Goal: Task Accomplishment & Management: Complete application form

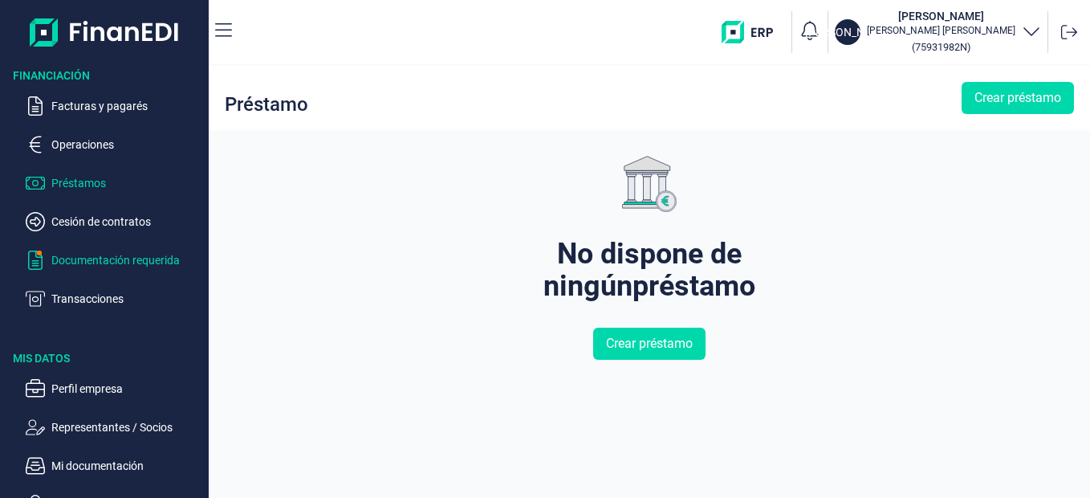
click at [100, 255] on p "Documentación requerida" at bounding box center [126, 259] width 151 height 19
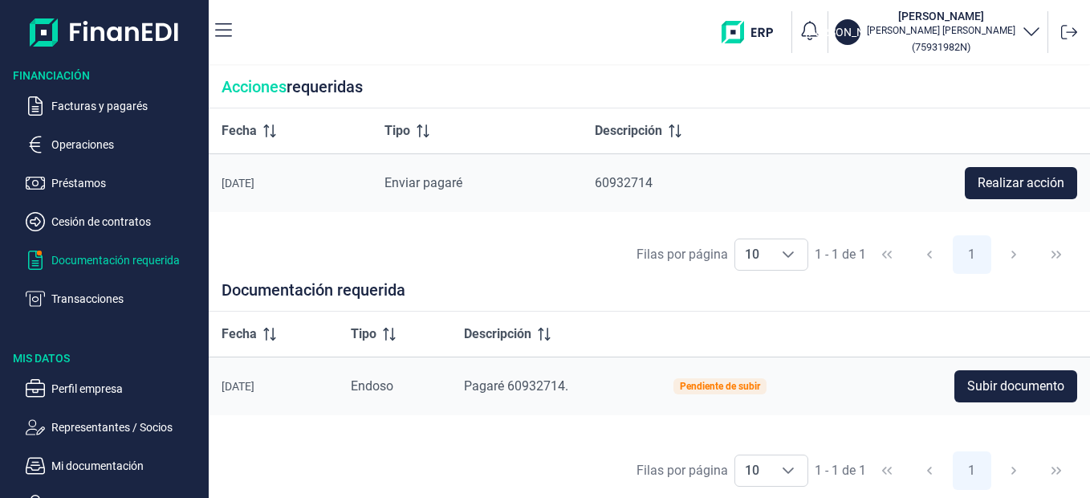
click at [441, 182] on span "Enviar pagaré" at bounding box center [423, 182] width 78 height 15
click at [105, 111] on p "Facturas y pagarés" at bounding box center [126, 105] width 151 height 19
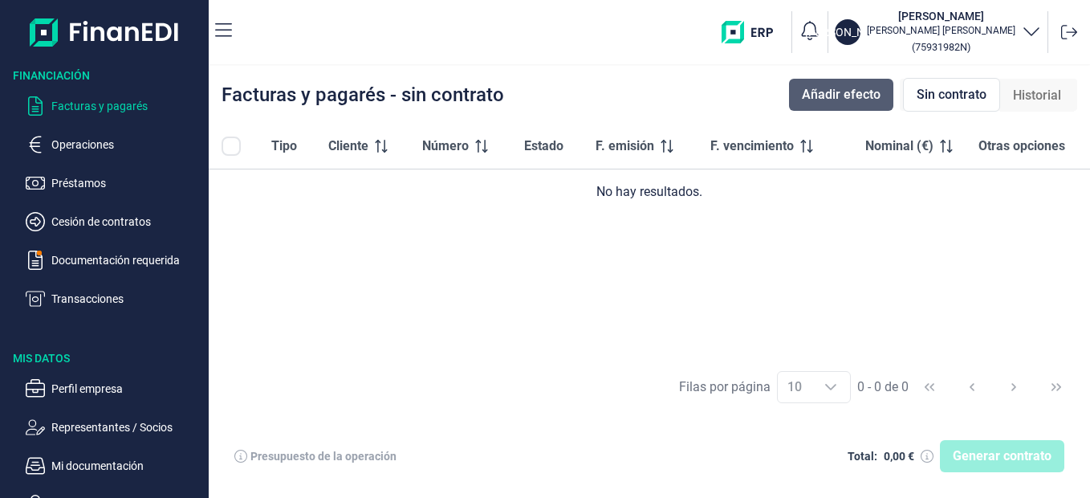
click at [835, 83] on button "Añadir efecto" at bounding box center [841, 95] width 104 height 32
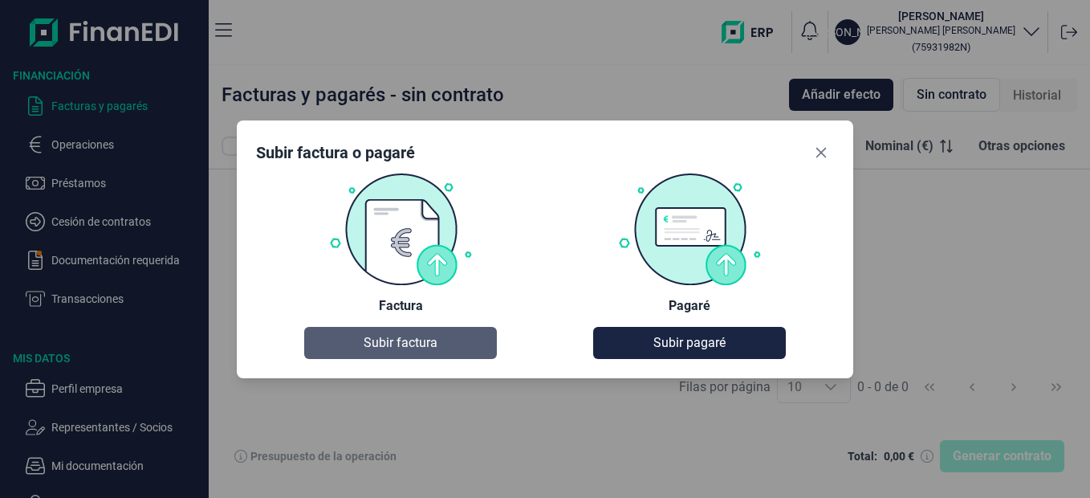
click at [360, 352] on button "Subir factura" at bounding box center [400, 343] width 193 height 32
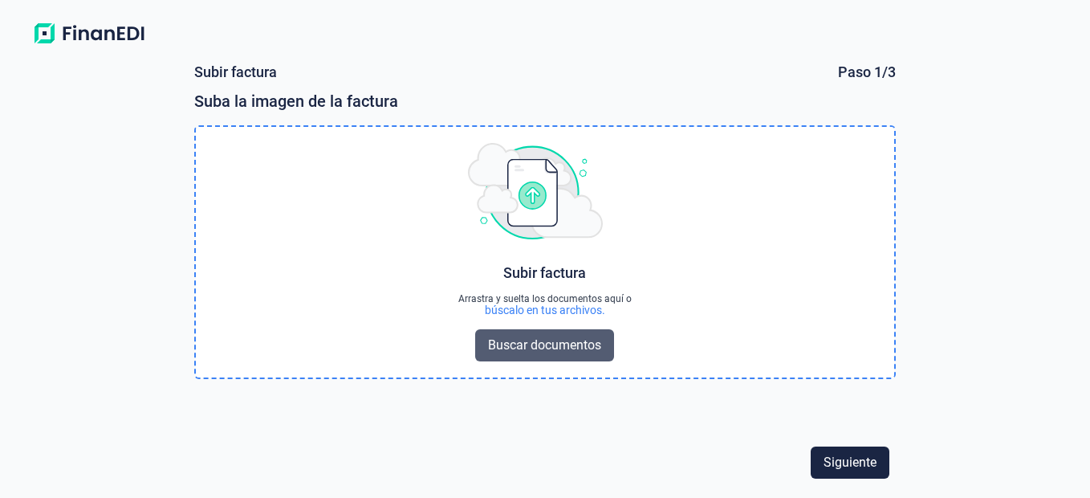
click at [498, 340] on span "Buscar documentos" at bounding box center [544, 344] width 113 height 19
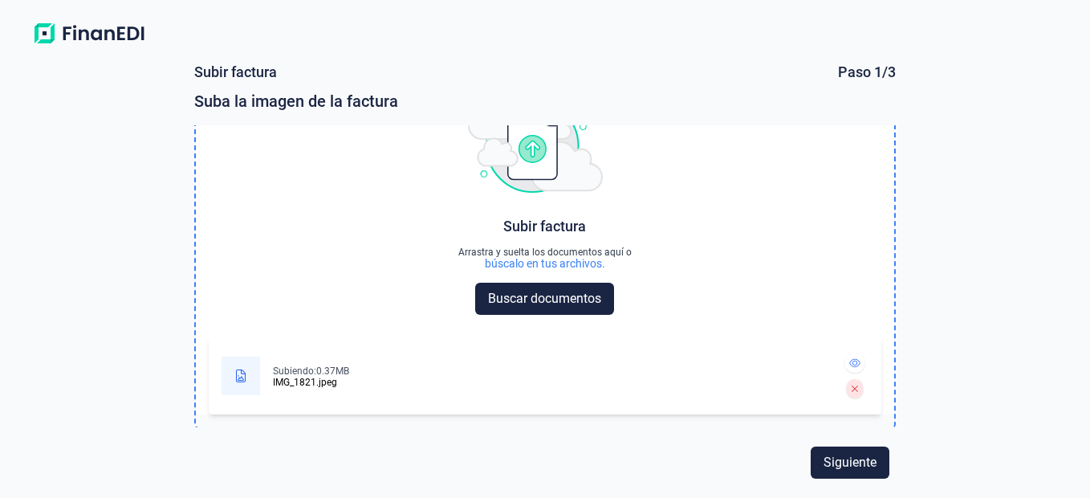
scroll to position [47, 0]
click at [853, 367] on button at bounding box center [854, 361] width 21 height 19
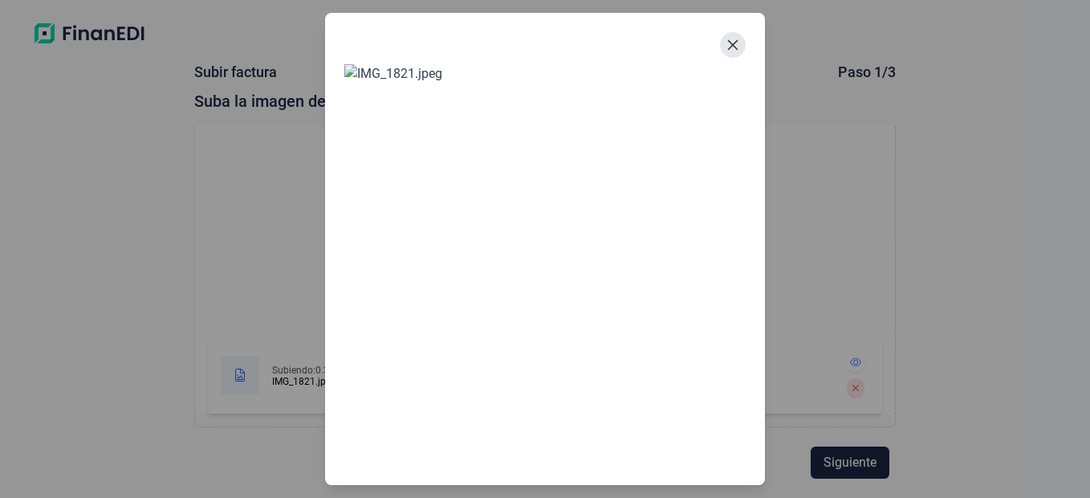
click at [737, 55] on button "Close" at bounding box center [733, 45] width 26 height 26
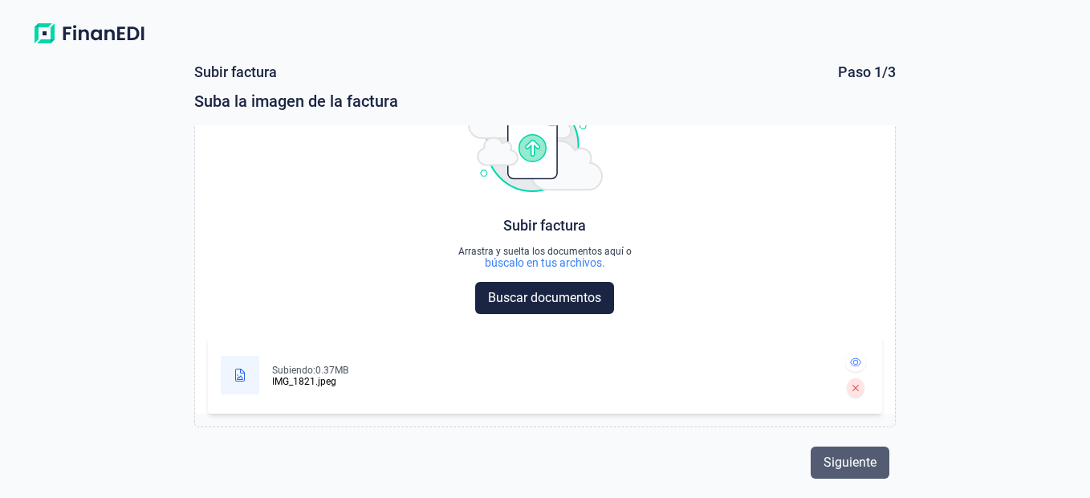
click at [879, 464] on button "Siguiente" at bounding box center [850, 462] width 79 height 32
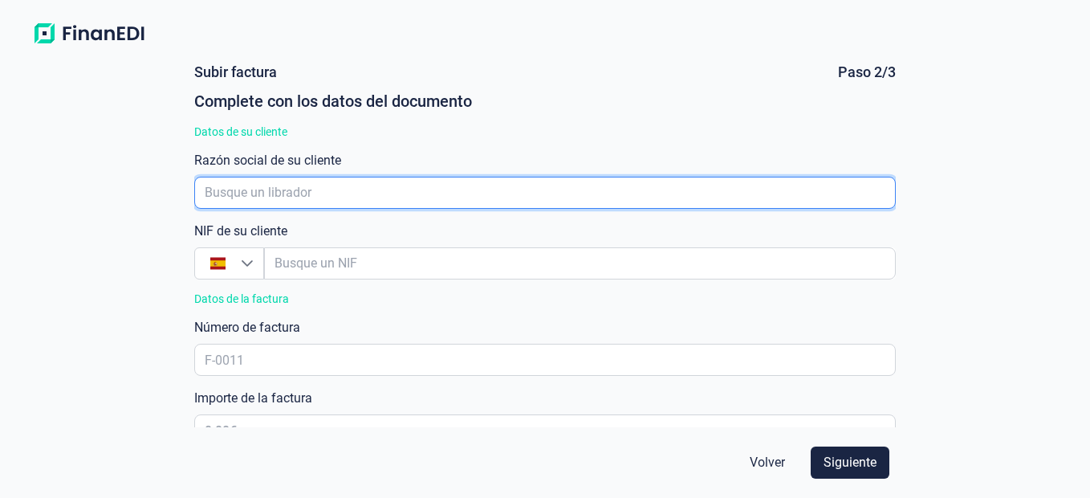
click at [469, 190] on input "empresaAutocomplete" at bounding box center [544, 193] width 701 height 32
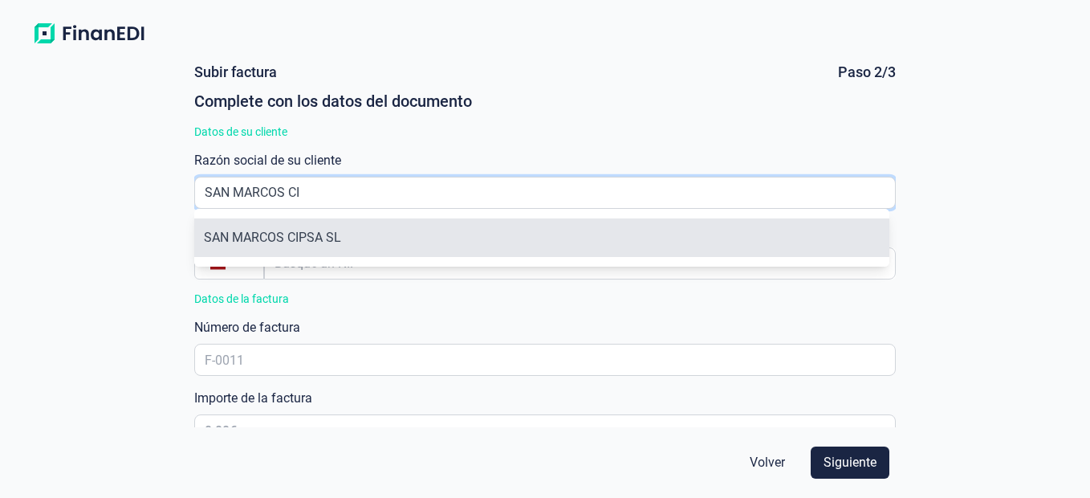
type input "SAN MARCOS CI"
click at [400, 234] on li "SAN MARCOS CIPSA SL" at bounding box center [541, 237] width 694 height 39
type input "B64310741"
type input "SAN MARCOS CIPSA SL"
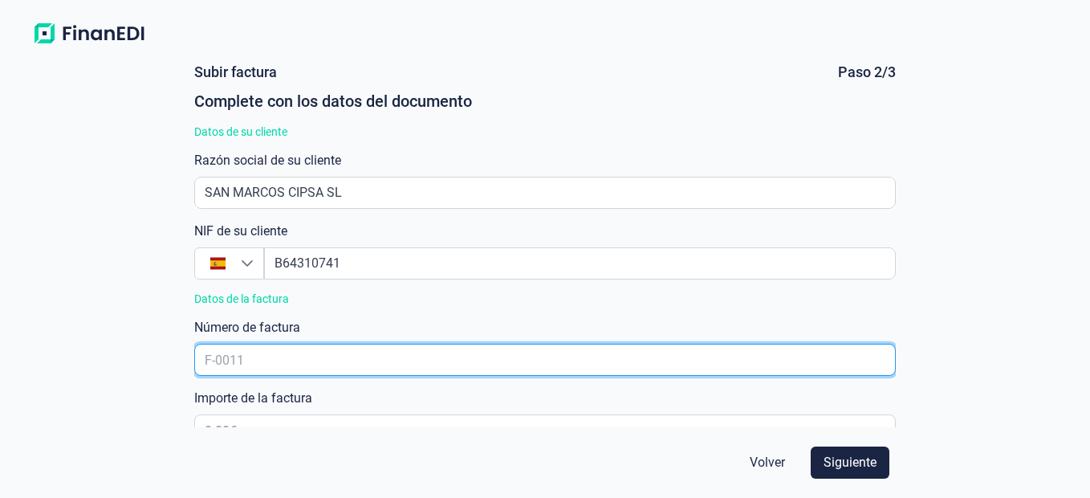
click at [525, 358] on input "text" at bounding box center [544, 359] width 701 height 32
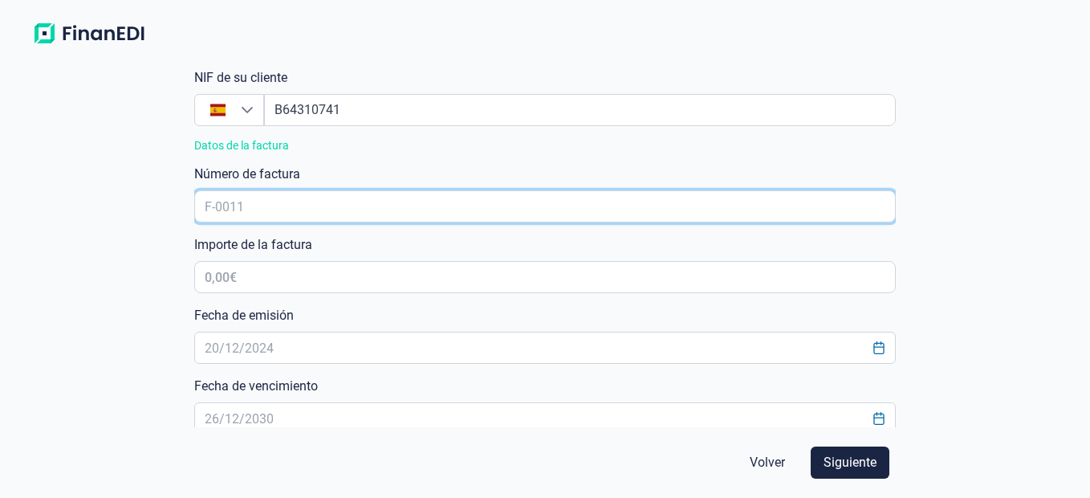
scroll to position [173, 0]
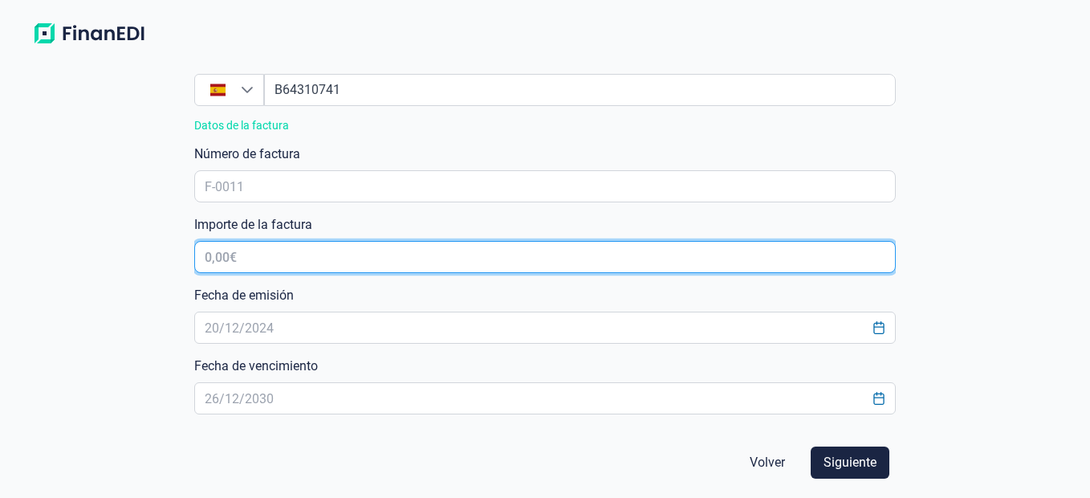
click at [329, 268] on input "text" at bounding box center [544, 257] width 701 height 32
type input "29.390,32 €"
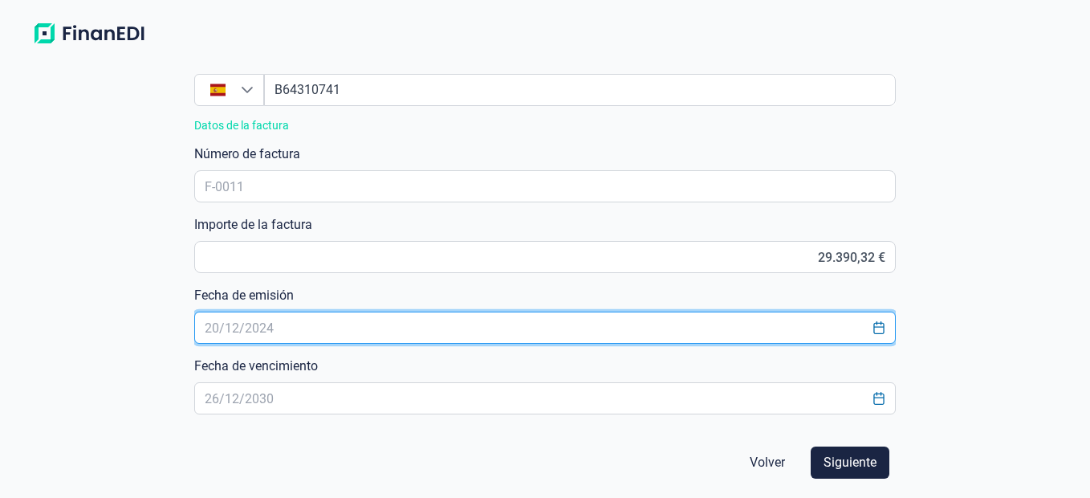
click at [238, 327] on input "text" at bounding box center [544, 327] width 701 height 32
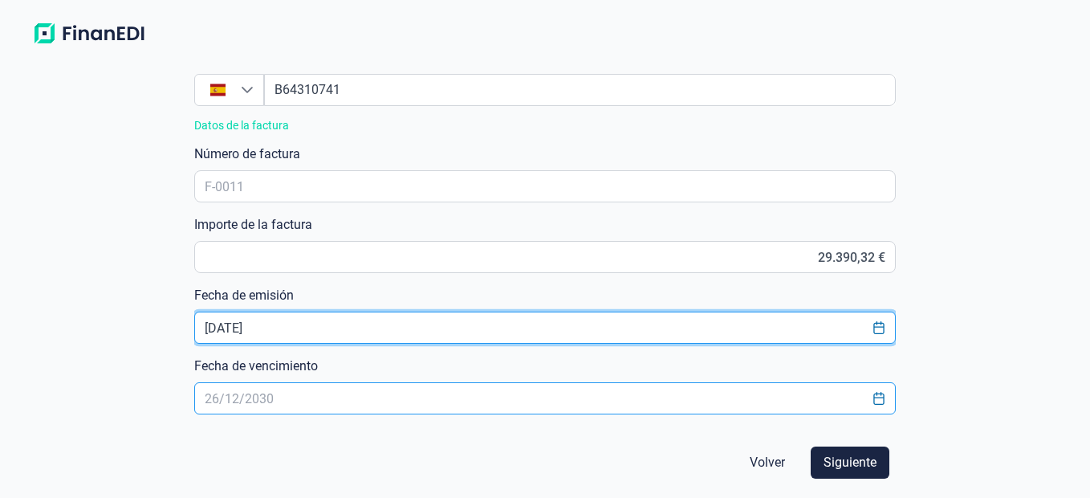
type input "[DATE]"
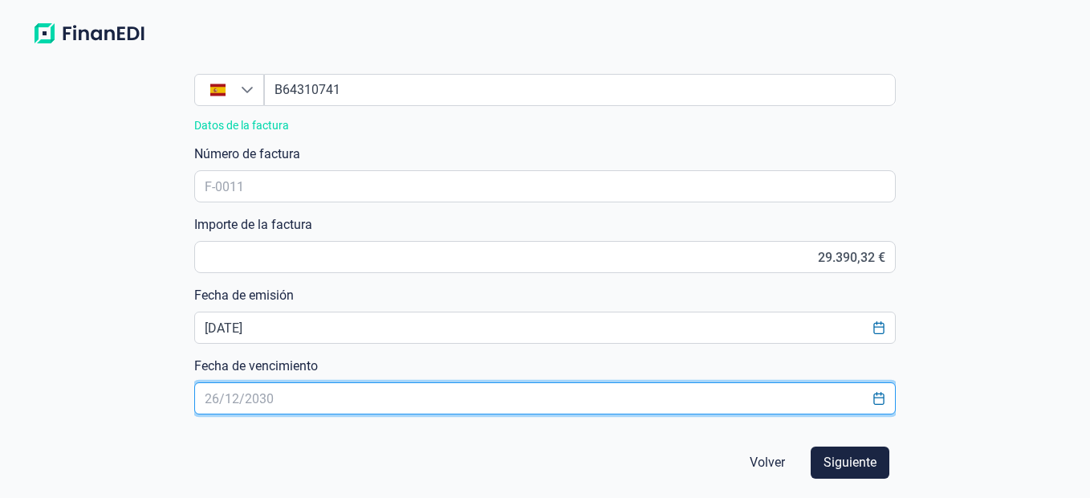
click at [603, 392] on input "text" at bounding box center [544, 398] width 701 height 32
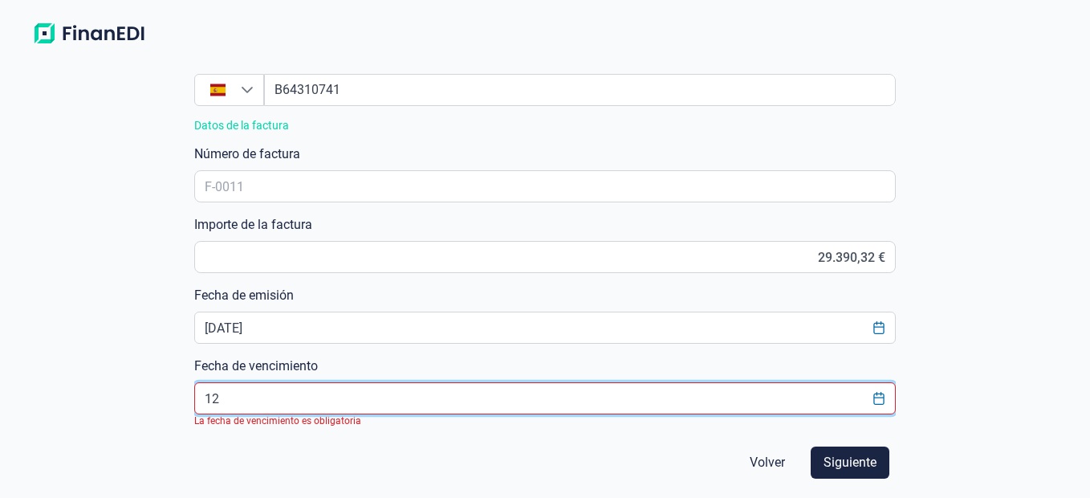
type input "1"
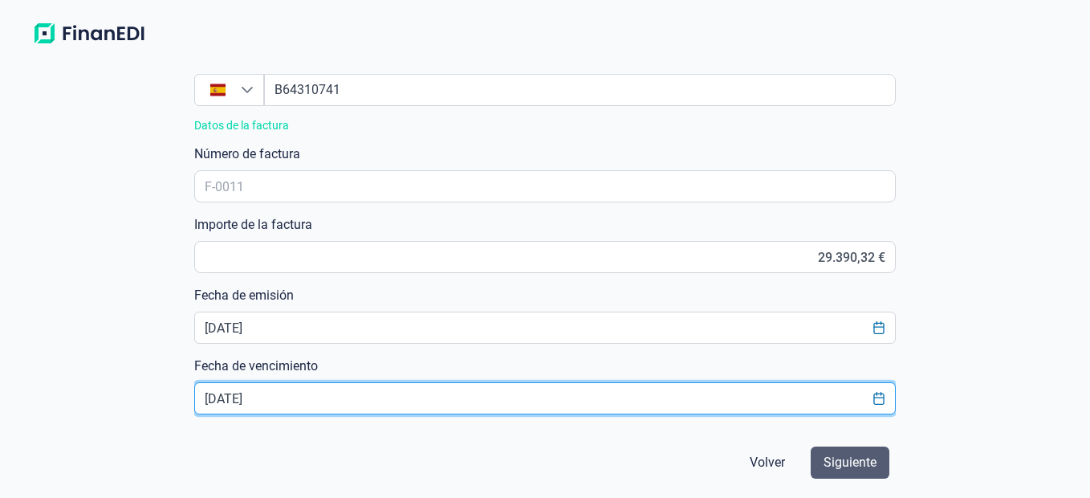
type input "[DATE]"
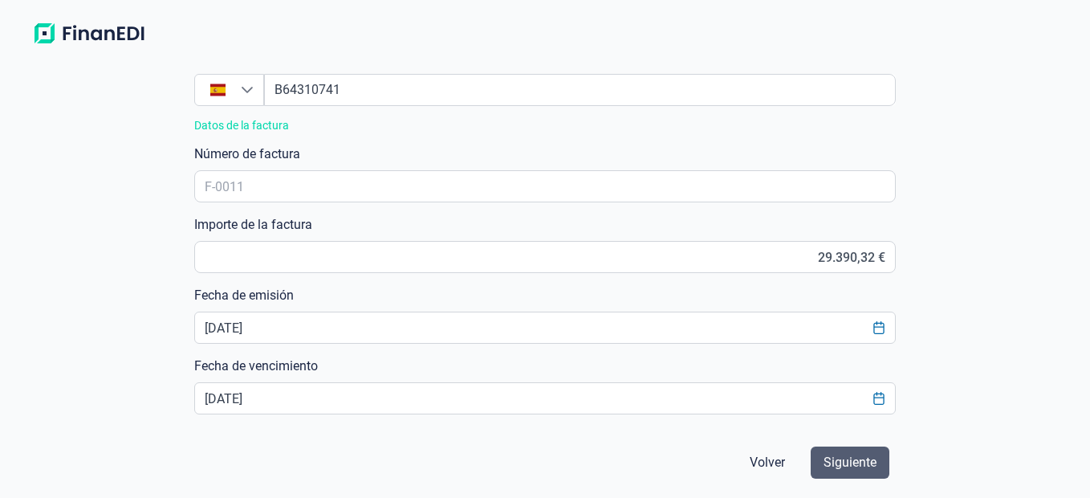
click at [840, 468] on span "Siguiente" at bounding box center [849, 462] width 53 height 19
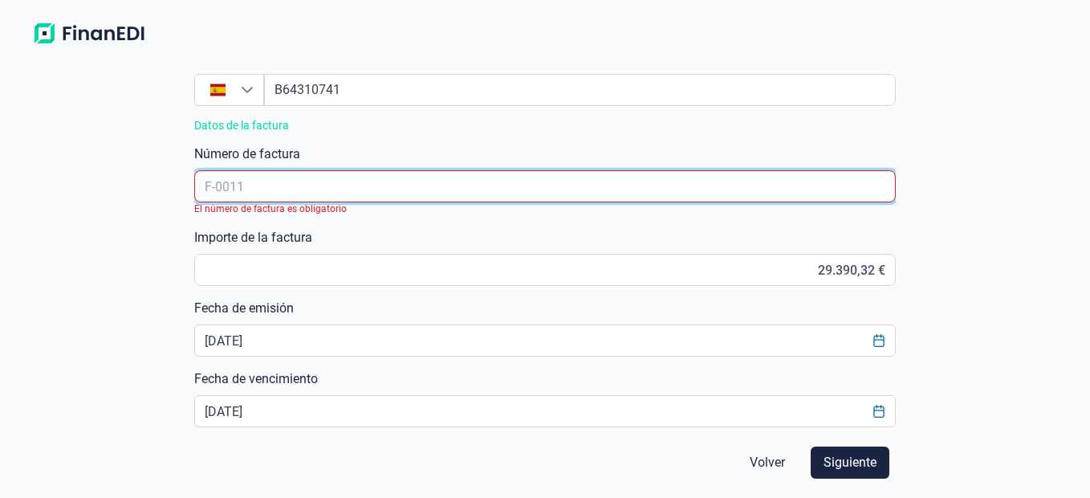
click at [680, 178] on input "text" at bounding box center [544, 186] width 701 height 32
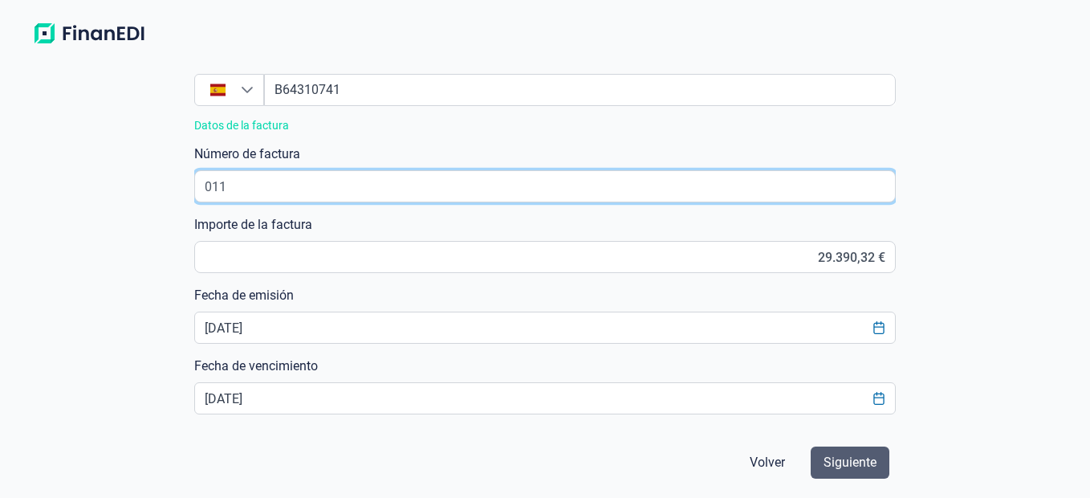
type input "011"
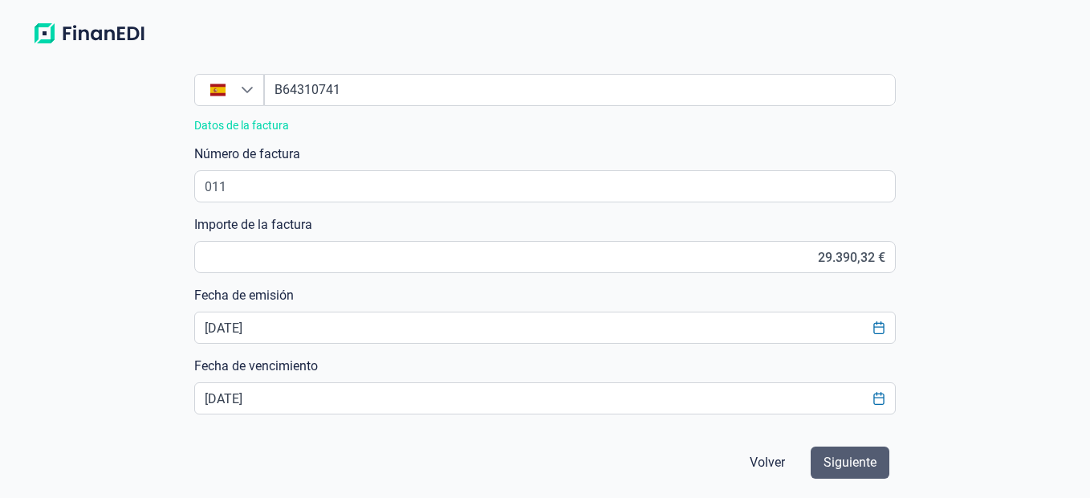
click at [870, 451] on button "Siguiente" at bounding box center [850, 462] width 79 height 32
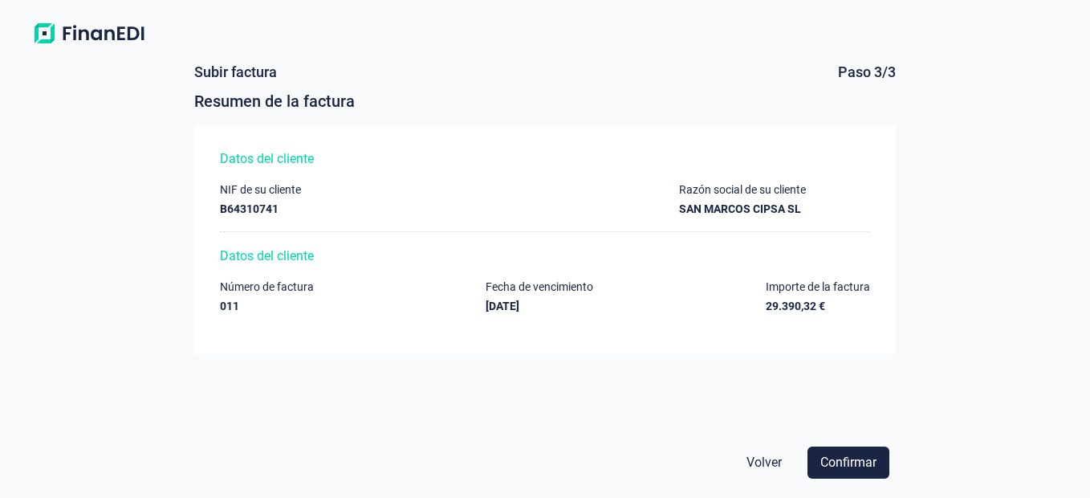
scroll to position [0, 0]
drag, startPoint x: 870, startPoint y: 451, endPoint x: 842, endPoint y: 469, distance: 33.6
click at [842, 469] on button "Confirmar" at bounding box center [848, 462] width 82 height 32
click at [842, 469] on div "Confirmar" at bounding box center [838, 462] width 101 height 32
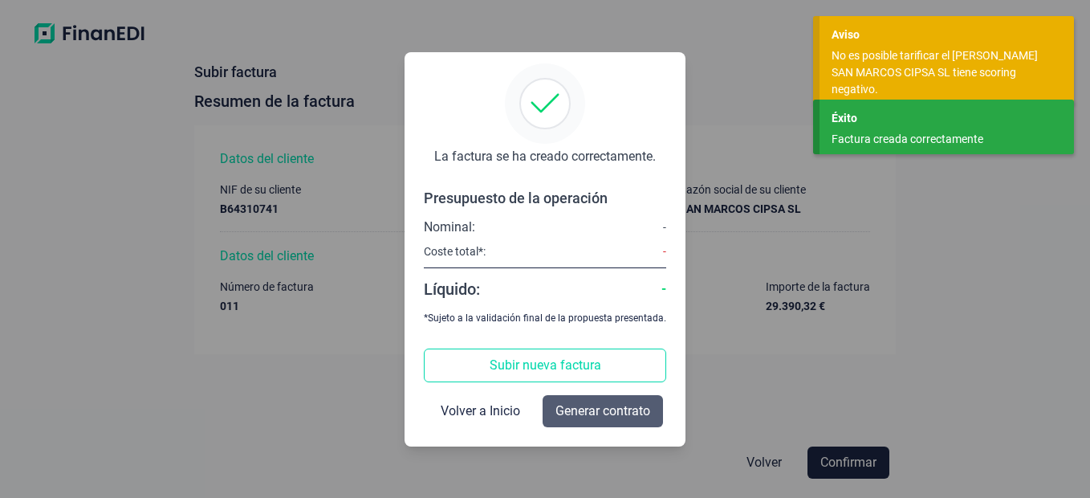
click at [626, 408] on span "Generar contrato" at bounding box center [602, 410] width 95 height 19
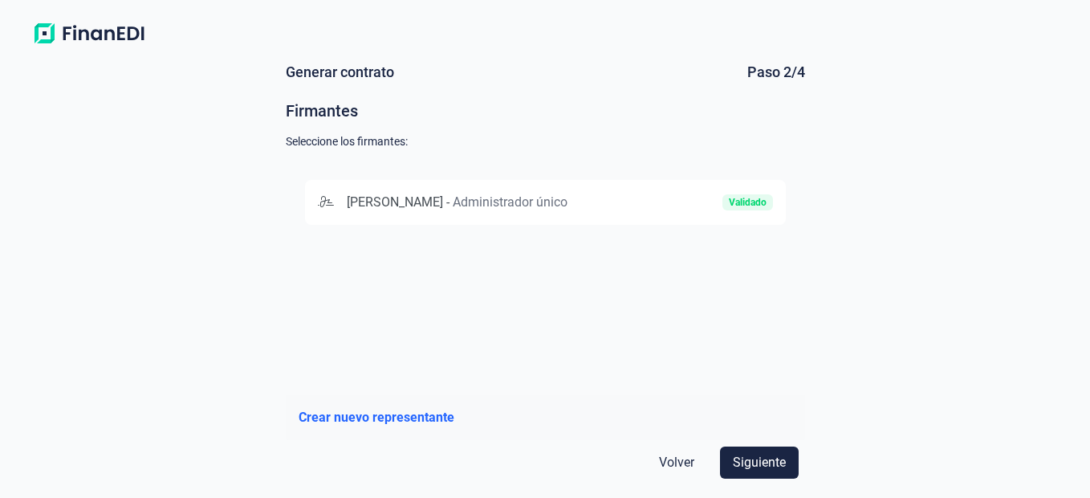
click at [635, 201] on div "[PERSON_NAME] - Administrador único Validado" at bounding box center [545, 202] width 455 height 19
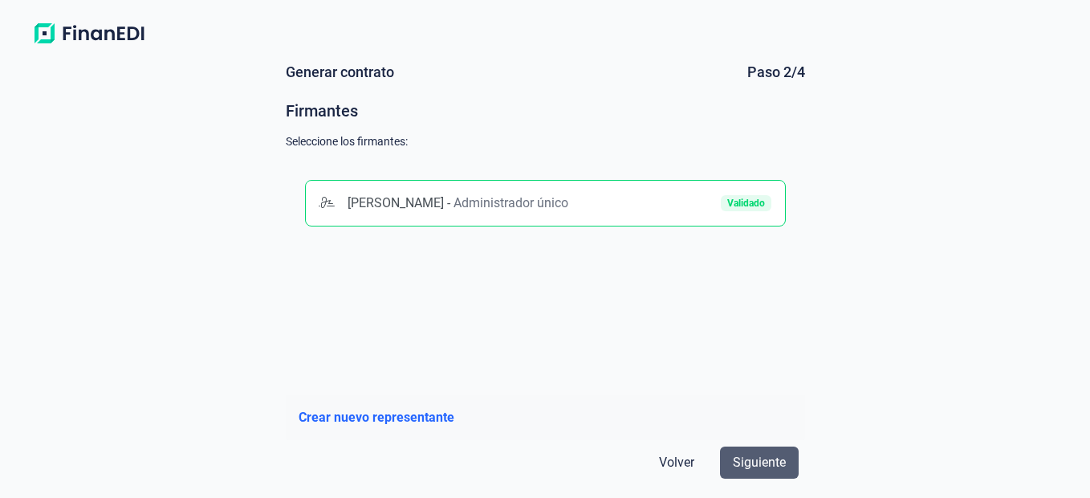
click at [746, 465] on span "Siguiente" at bounding box center [759, 462] width 53 height 19
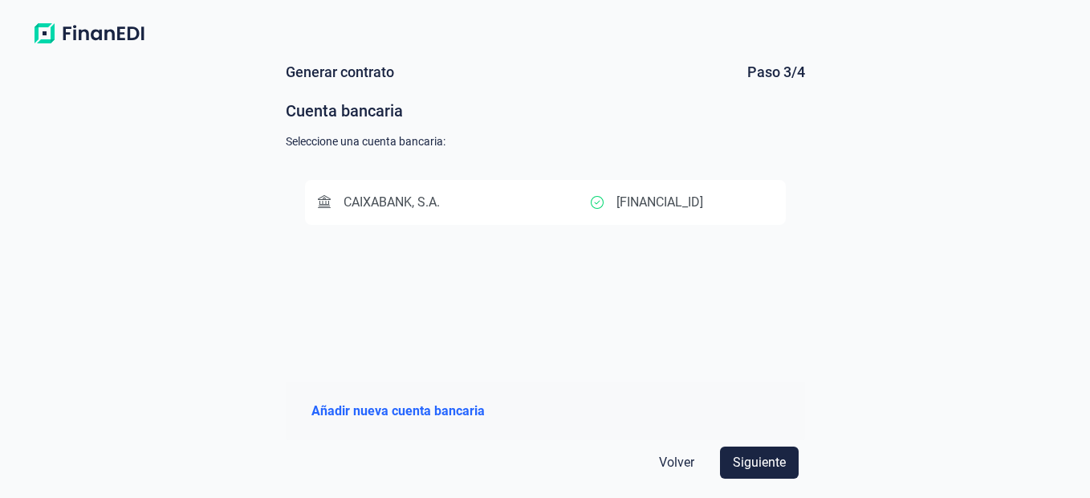
click at [697, 197] on p "[FINANCIAL_ID]" at bounding box center [659, 202] width 87 height 19
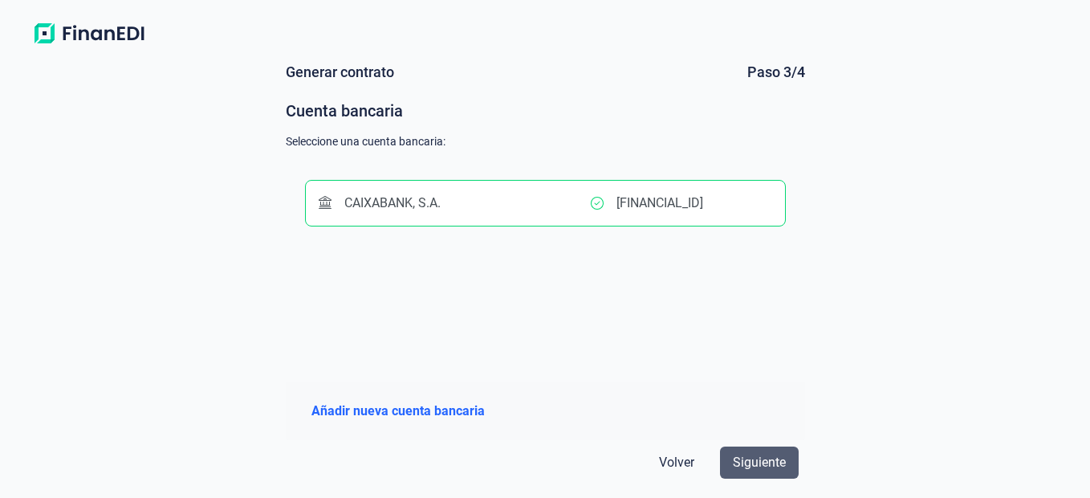
click at [773, 456] on span "Siguiente" at bounding box center [759, 462] width 53 height 19
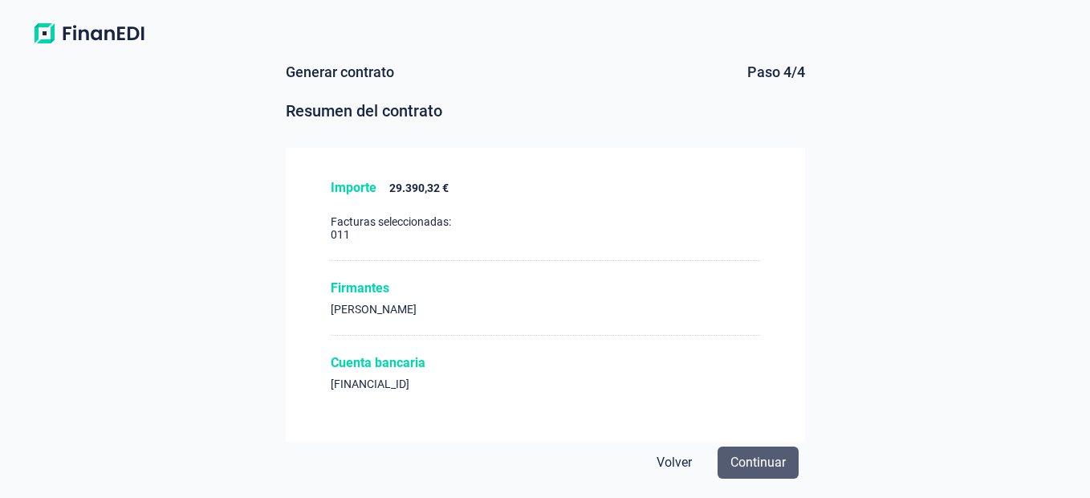
click at [748, 462] on span "Continuar" at bounding box center [757, 462] width 55 height 19
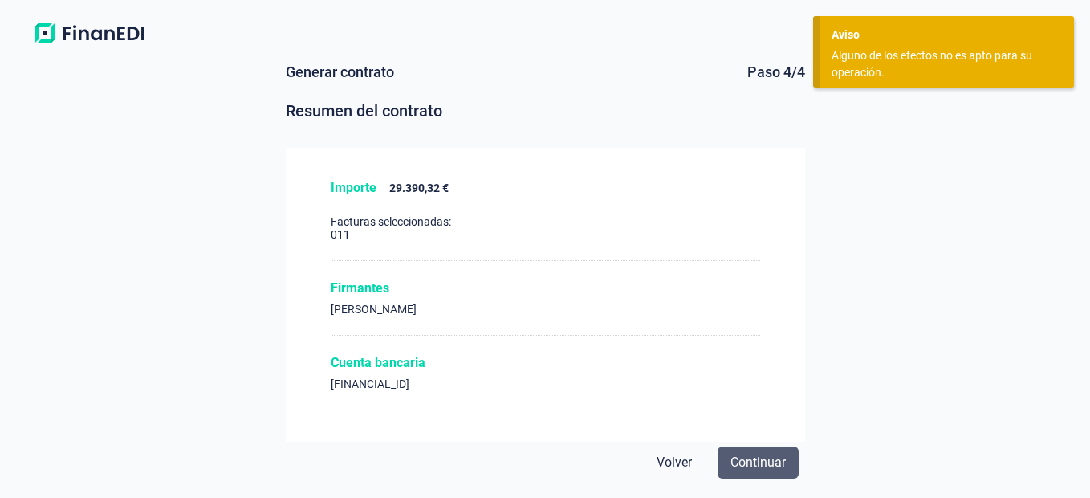
click at [758, 461] on span "Continuar" at bounding box center [757, 462] width 55 height 19
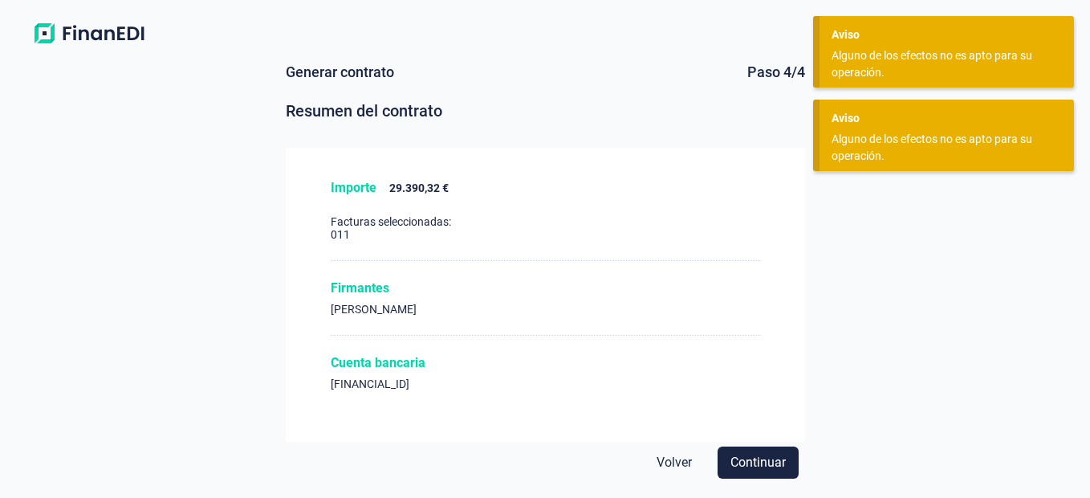
click at [868, 372] on div "Generar contrato Paso 4/4 Resumen del contrato Importe 29.390,32 € Facturas sel…" at bounding box center [545, 274] width 1090 height 446
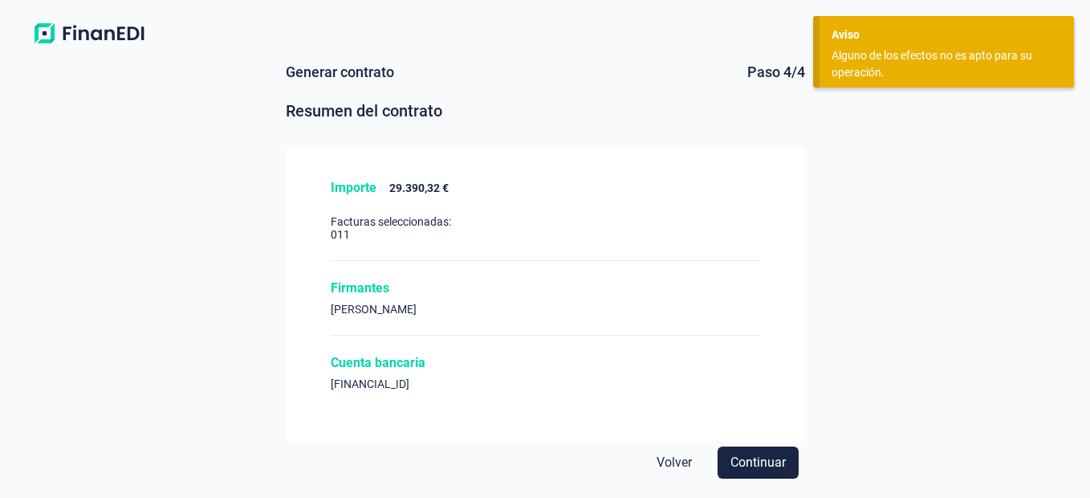
click at [906, 58] on div "Alguno de los efectos no es apto para su operación." at bounding box center [940, 64] width 218 height 34
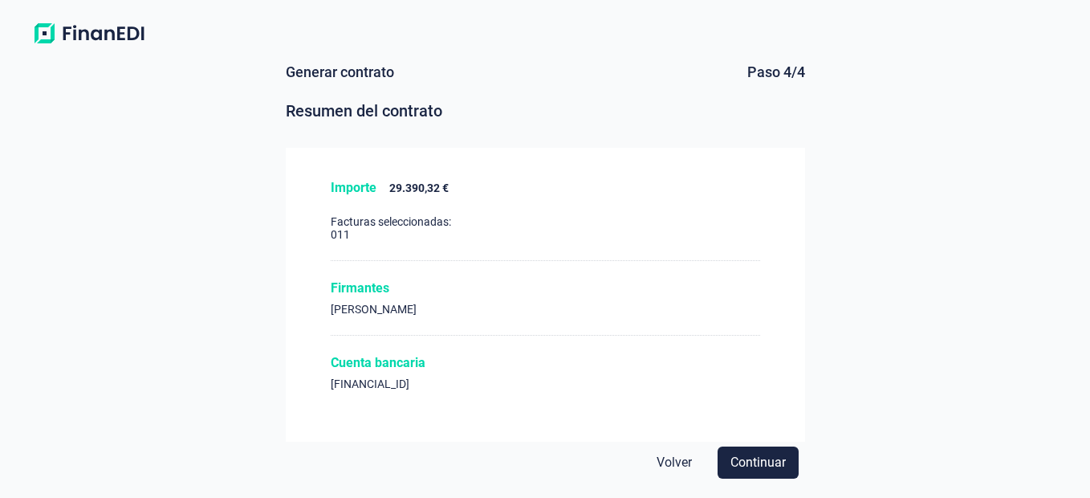
click at [660, 461] on span "Volver" at bounding box center [673, 462] width 35 height 19
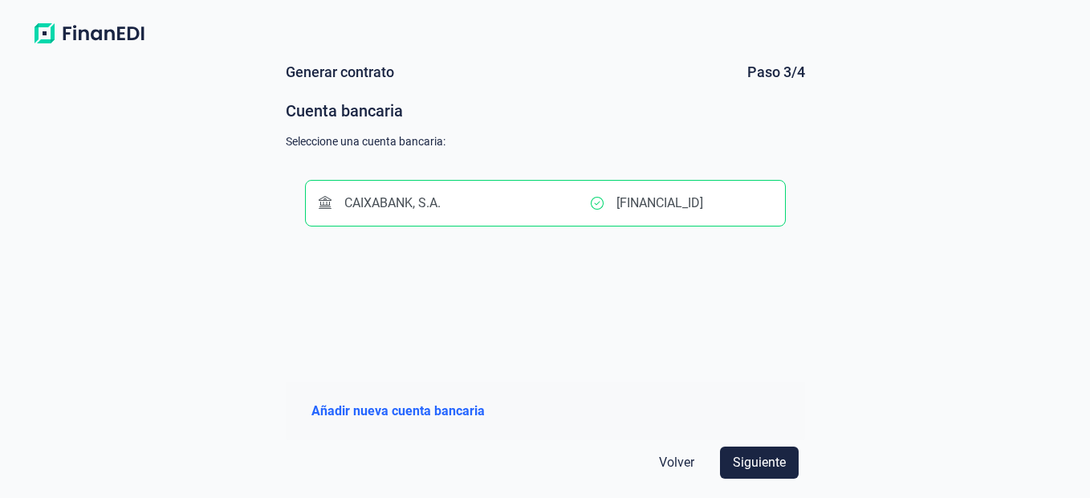
click at [660, 461] on span "Volver" at bounding box center [676, 462] width 35 height 19
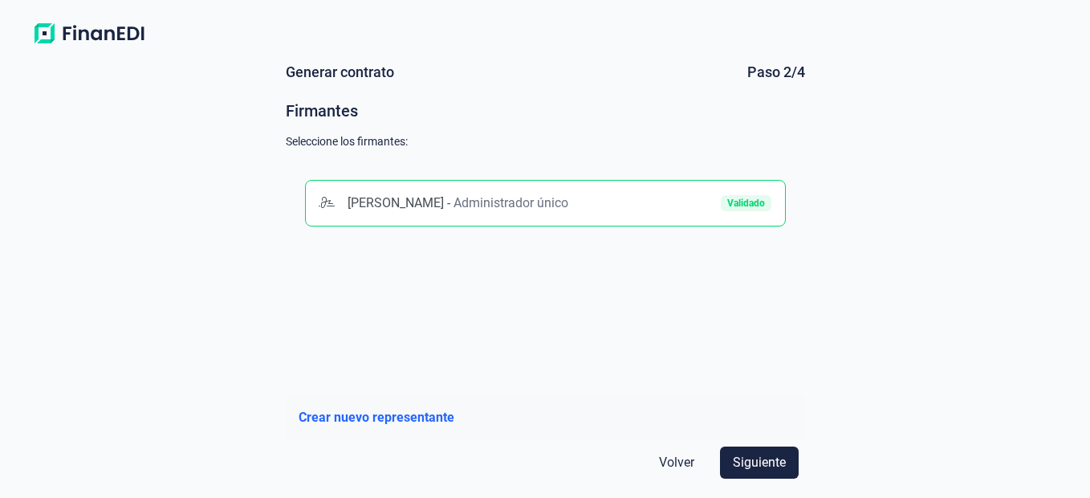
click at [660, 461] on span "Volver" at bounding box center [676, 462] width 35 height 19
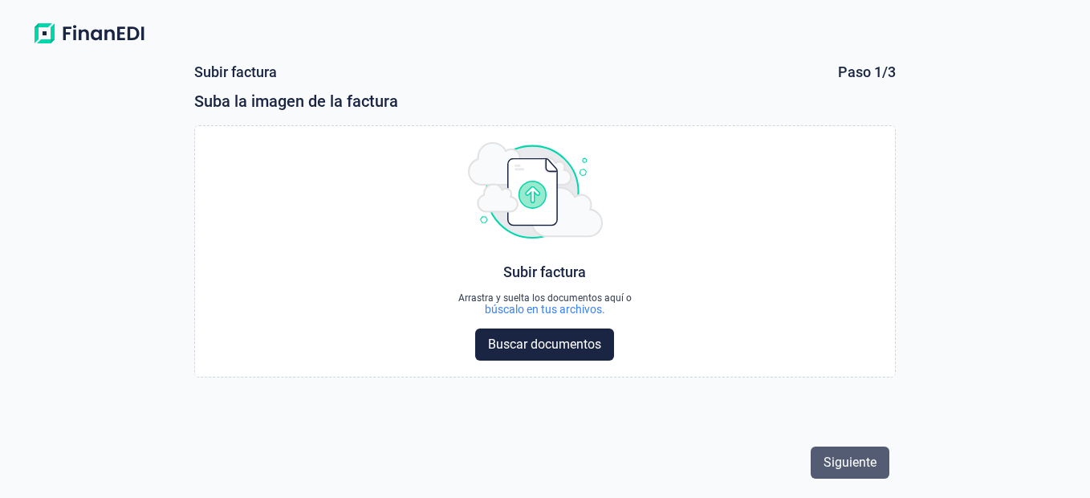
click at [855, 462] on span "Siguiente" at bounding box center [849, 462] width 53 height 19
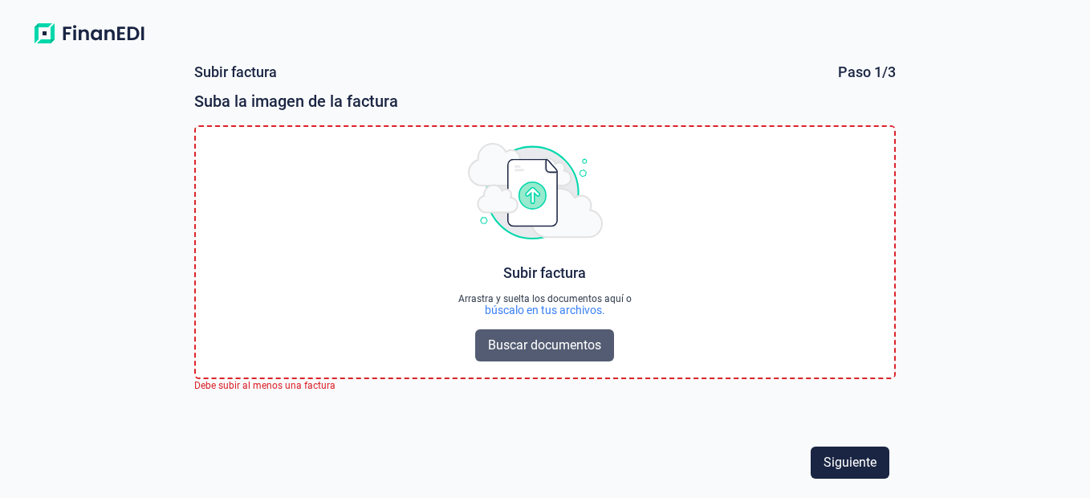
click at [538, 335] on span "Buscar documentos" at bounding box center [544, 344] width 113 height 19
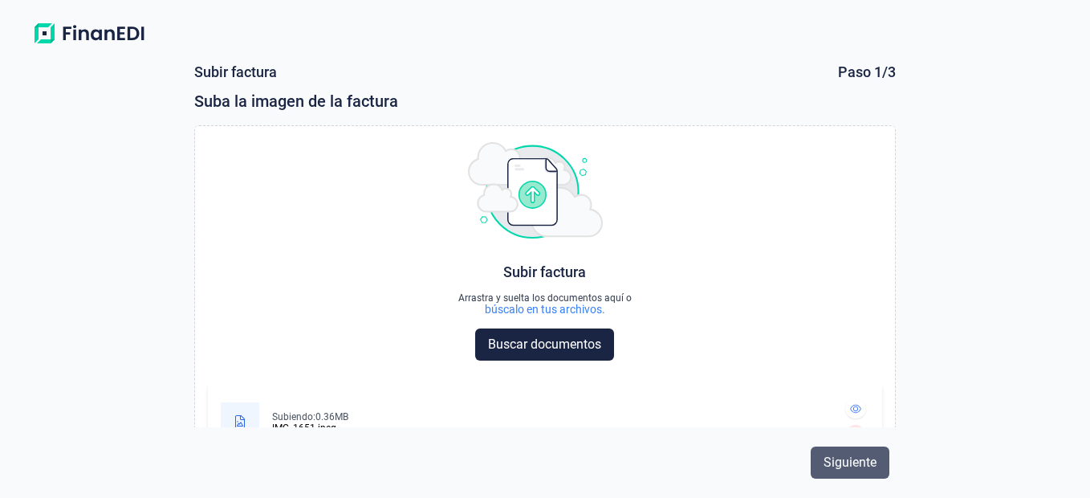
click at [867, 472] on button "Siguiente" at bounding box center [850, 462] width 79 height 32
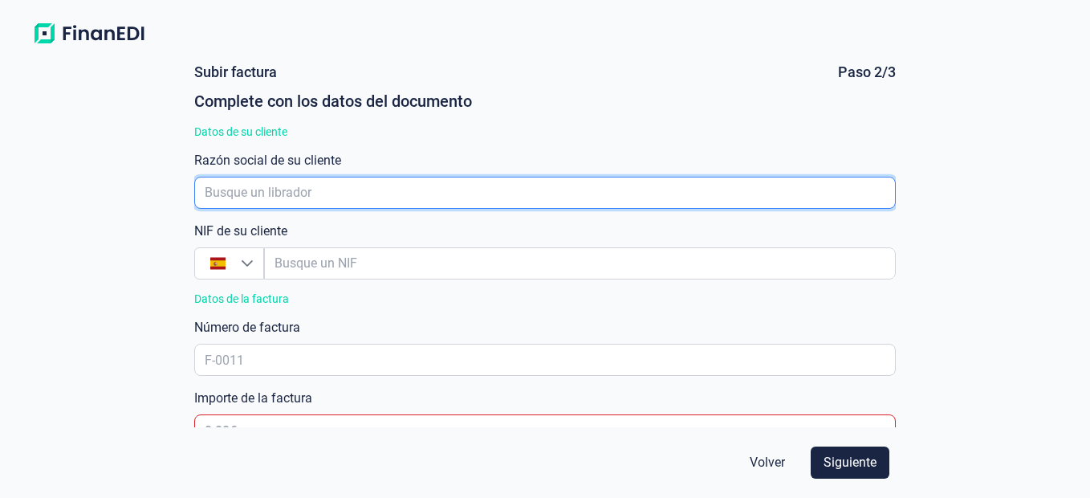
click at [505, 182] on input "empresaAutocomplete" at bounding box center [544, 193] width 701 height 32
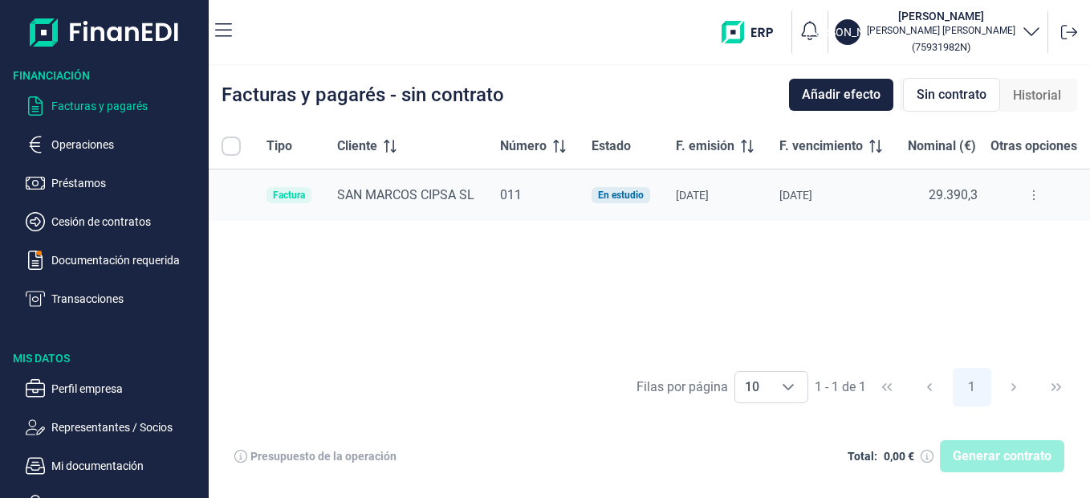
click at [1030, 200] on button at bounding box center [1033, 195] width 29 height 26
click at [980, 234] on span "Ver detalle de la factura" at bounding box center [975, 235] width 117 height 16
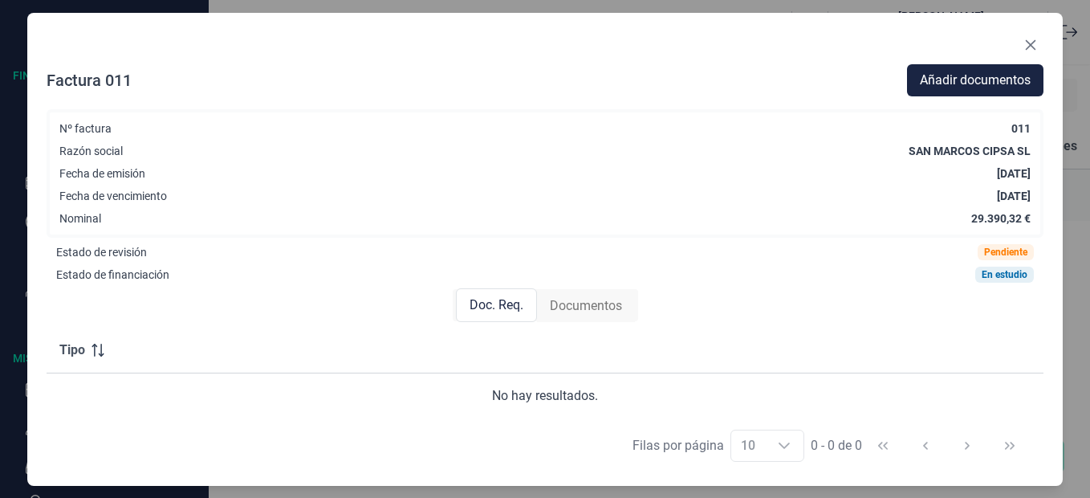
click at [575, 298] on span "Documentos" at bounding box center [586, 305] width 72 height 19
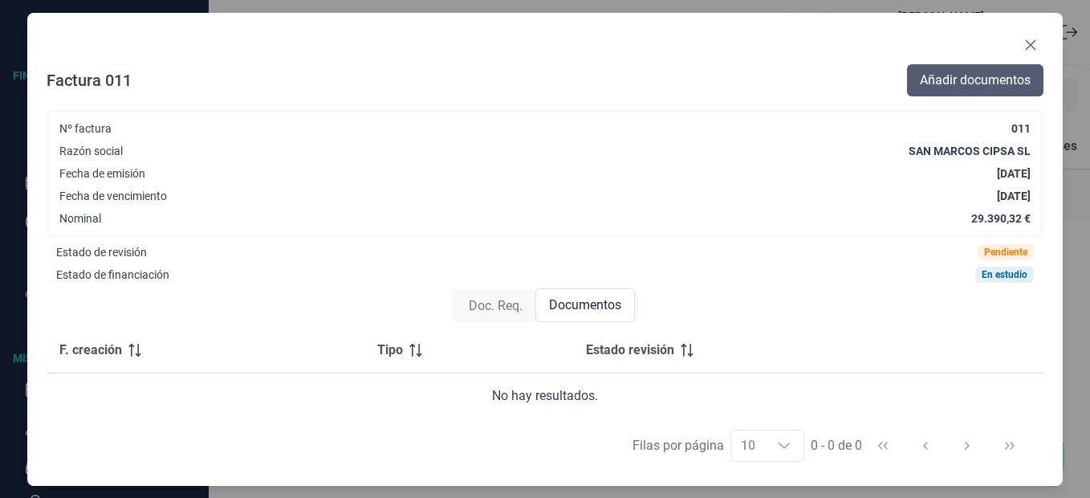
click at [946, 84] on span "Añadir documentos" at bounding box center [975, 80] width 111 height 19
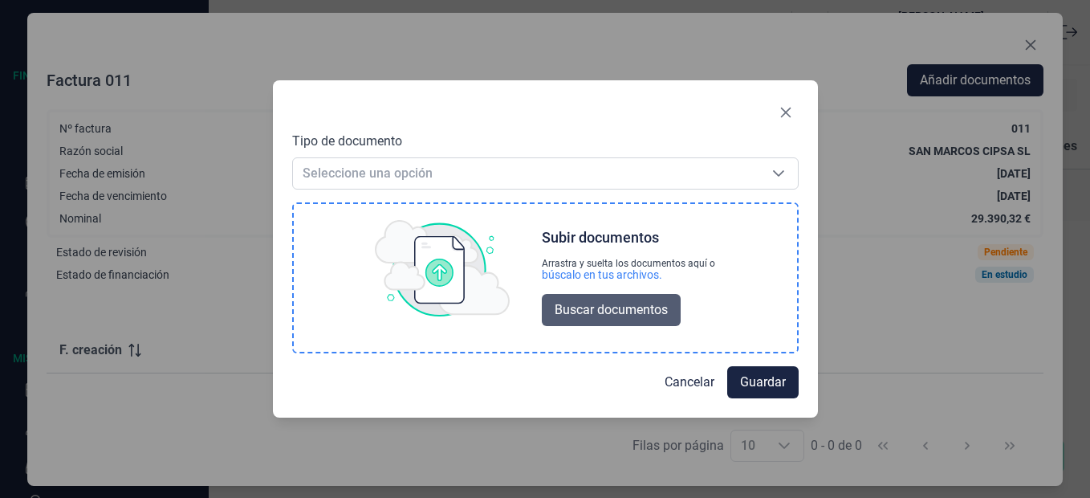
click at [623, 319] on button "Buscar documentos" at bounding box center [611, 310] width 139 height 32
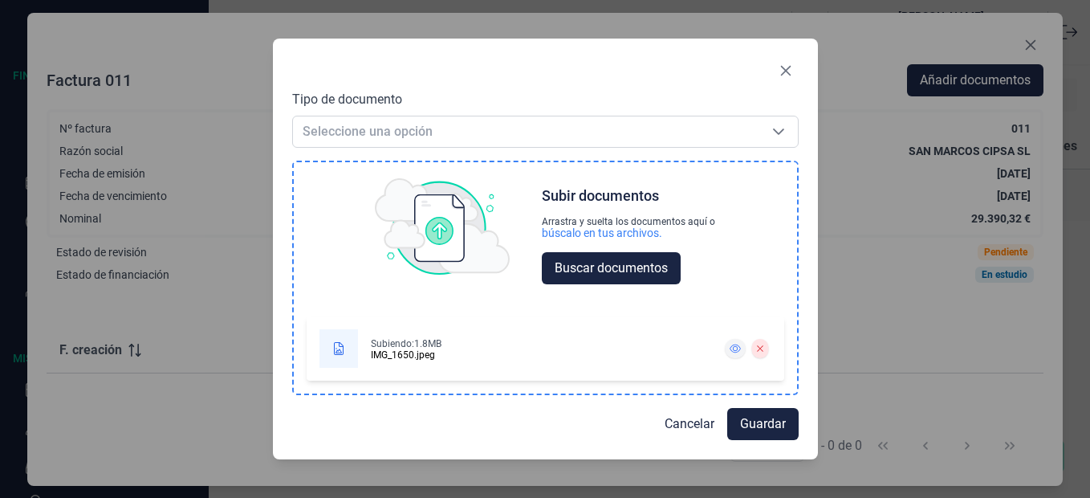
click at [730, 347] on icon at bounding box center [735, 348] width 11 height 9
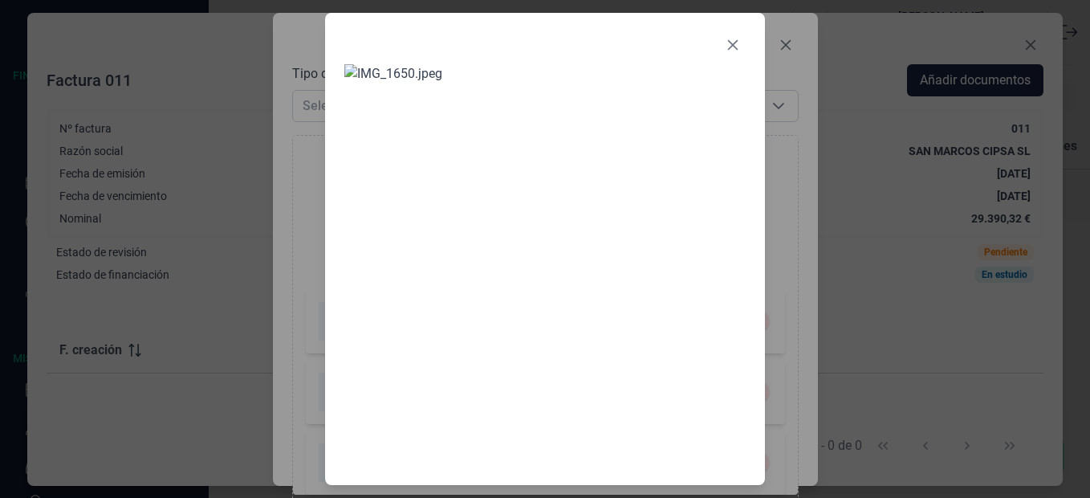
click at [1088, 261] on div at bounding box center [545, 249] width 1090 height 498
click at [666, 380] on img at bounding box center [544, 264] width 401 height 401
click at [604, 290] on img at bounding box center [544, 264] width 401 height 401
click at [733, 51] on button "Close" at bounding box center [733, 45] width 26 height 26
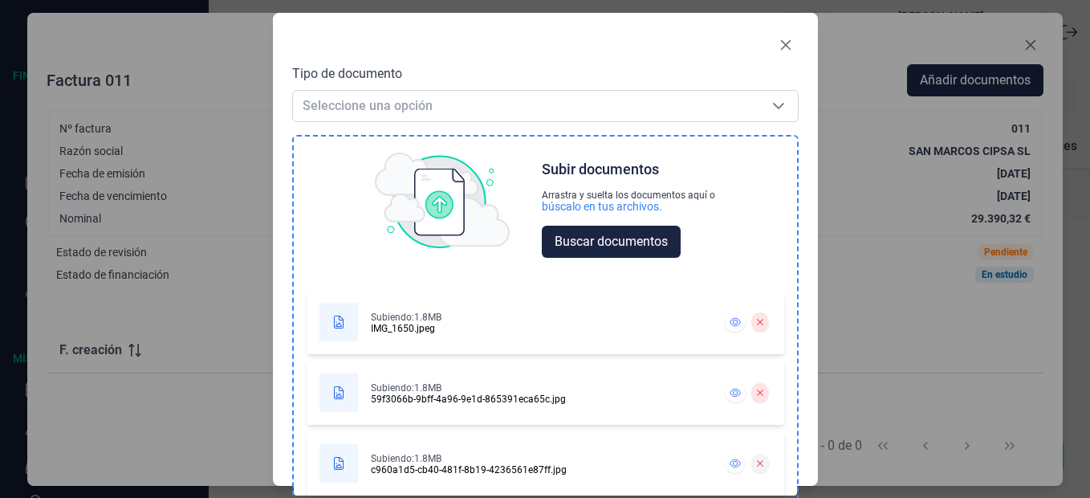
click at [756, 471] on button at bounding box center [759, 462] width 17 height 19
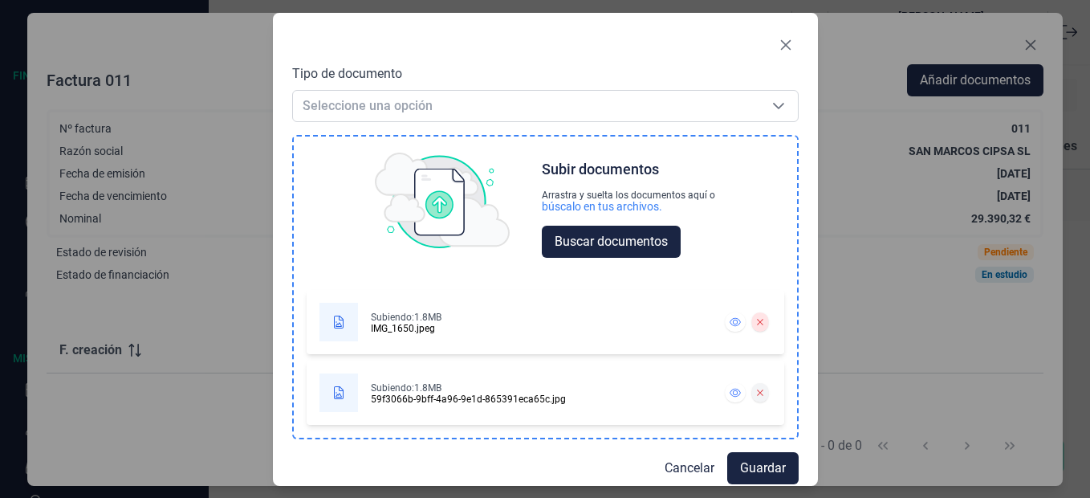
click at [751, 389] on button at bounding box center [759, 392] width 17 height 19
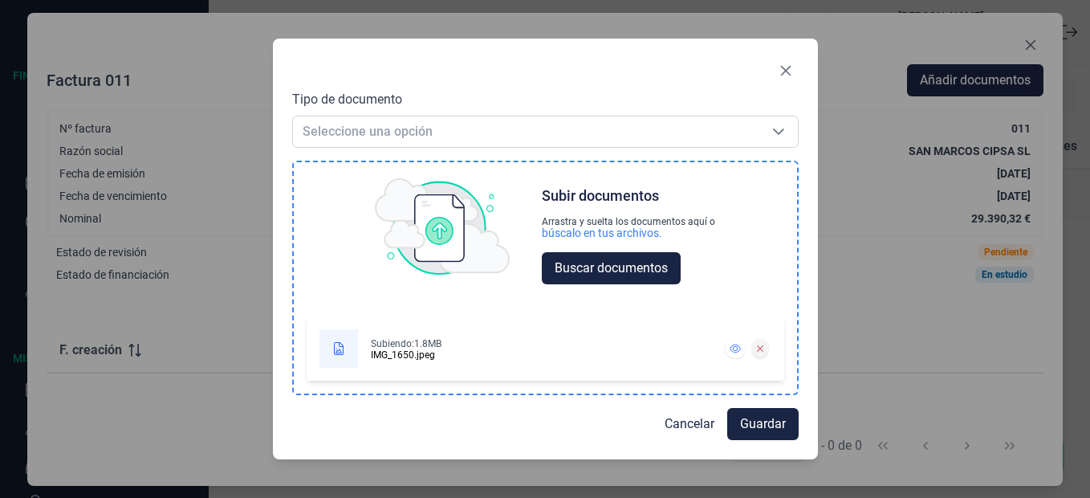
click at [760, 347] on icon at bounding box center [759, 348] width 7 height 10
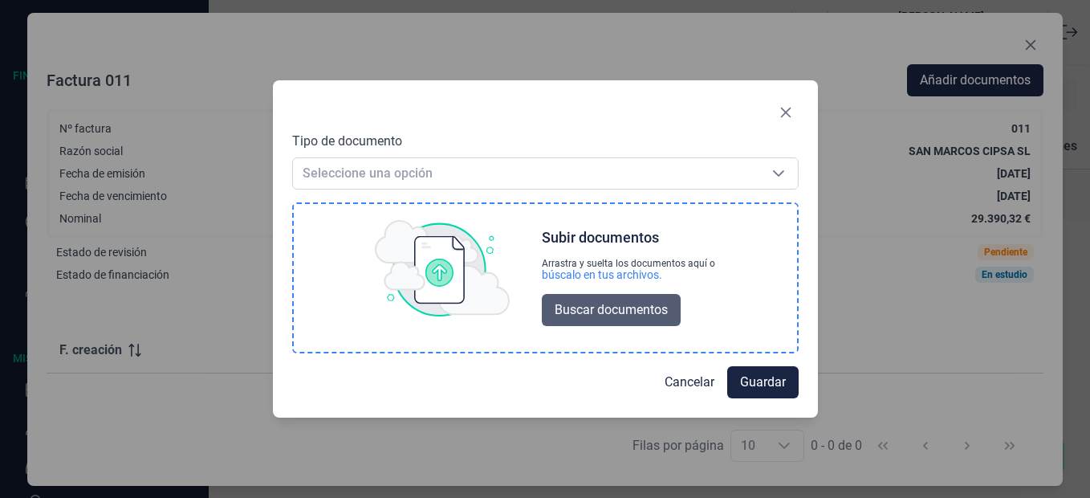
click at [636, 295] on button "Buscar documentos" at bounding box center [611, 310] width 139 height 32
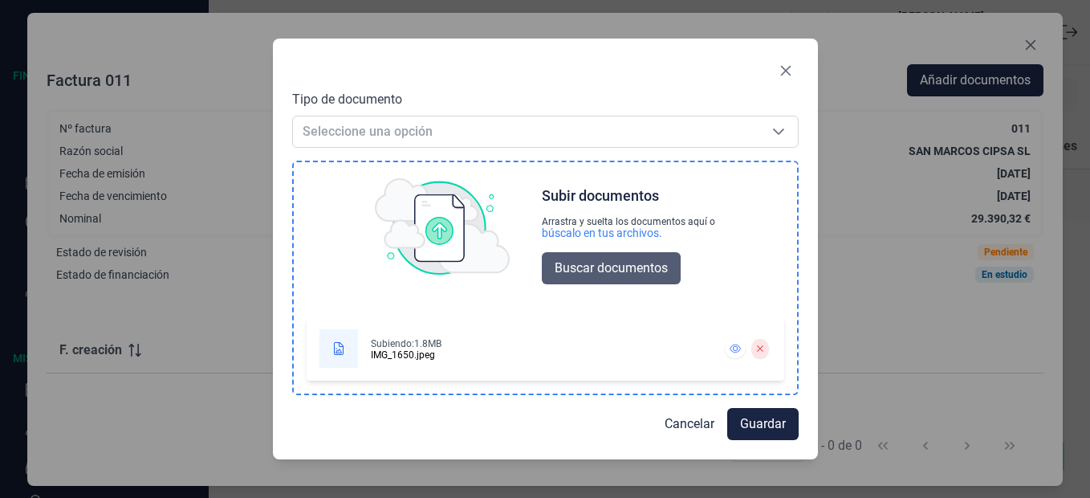
click at [576, 264] on span "Buscar documentos" at bounding box center [611, 267] width 113 height 19
click at [733, 345] on icon at bounding box center [735, 348] width 11 height 9
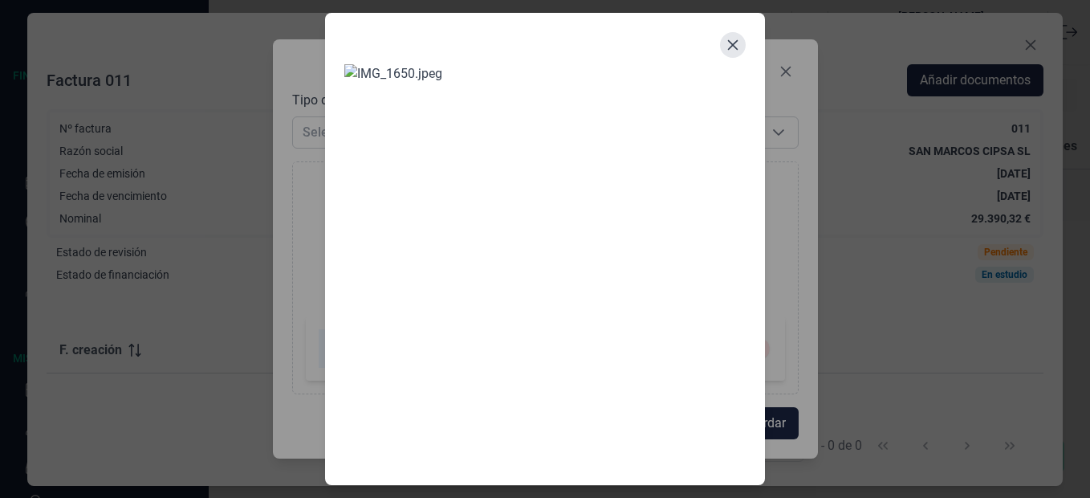
click at [737, 53] on button "Close" at bounding box center [733, 45] width 26 height 26
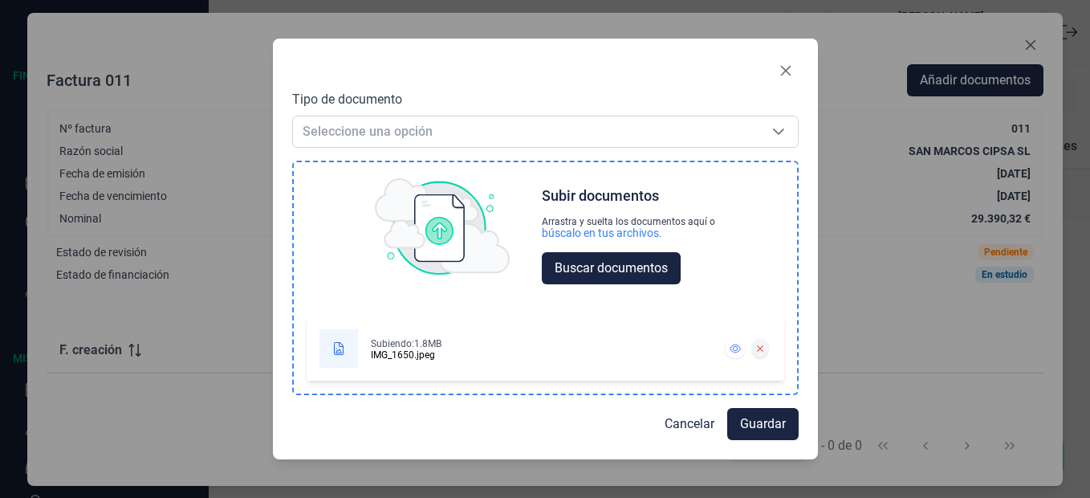
click at [757, 347] on icon at bounding box center [759, 348] width 7 height 10
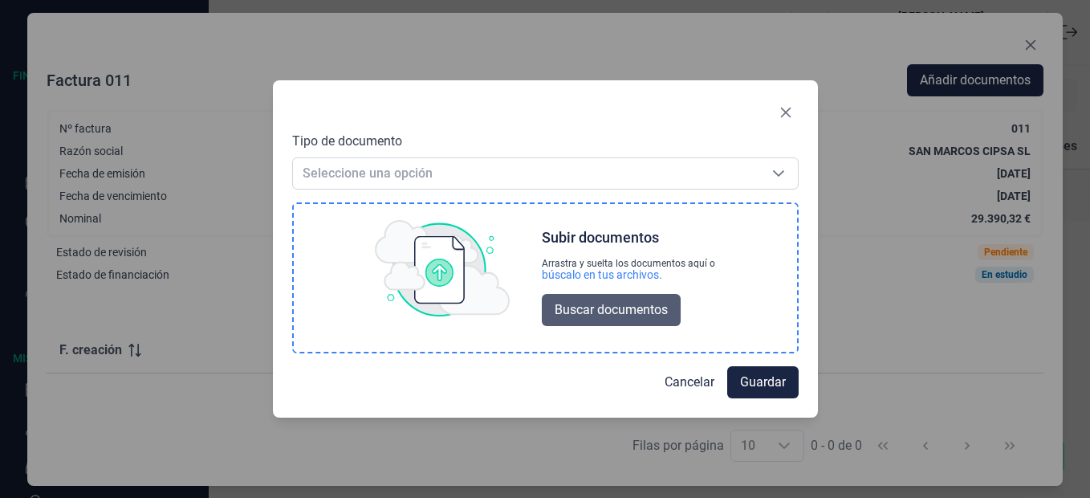
click at [630, 306] on span "Buscar documentos" at bounding box center [611, 309] width 113 height 19
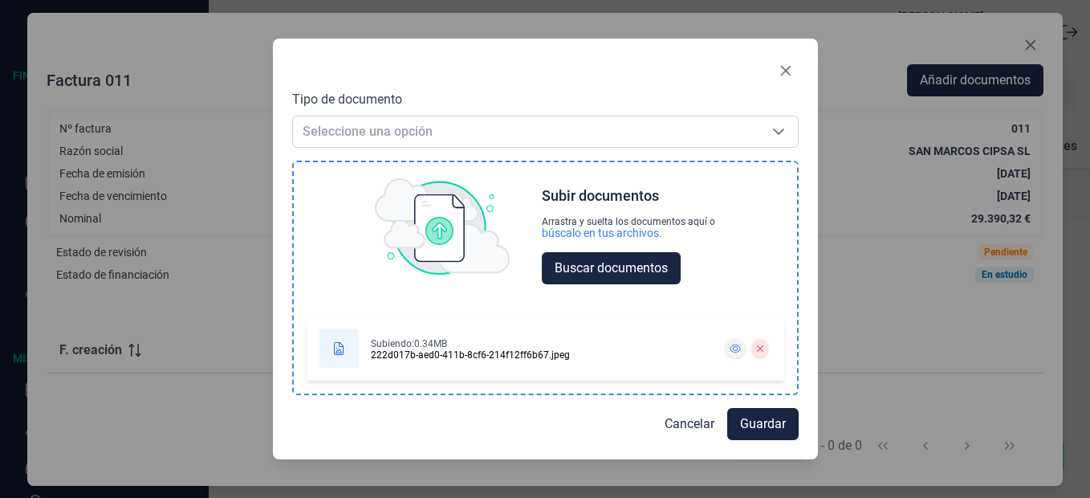
click at [734, 352] on icon at bounding box center [735, 348] width 11 height 10
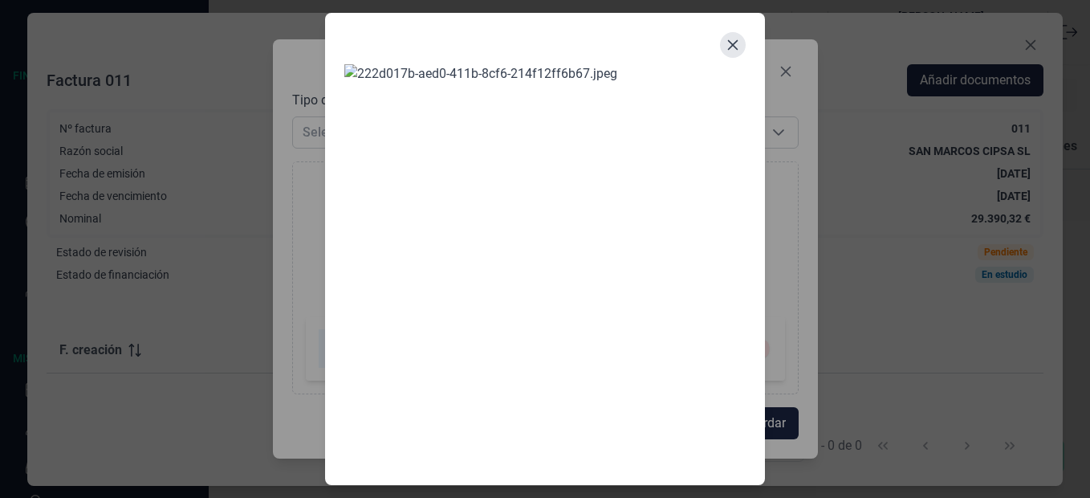
click at [726, 47] on icon "Close" at bounding box center [732, 45] width 13 height 13
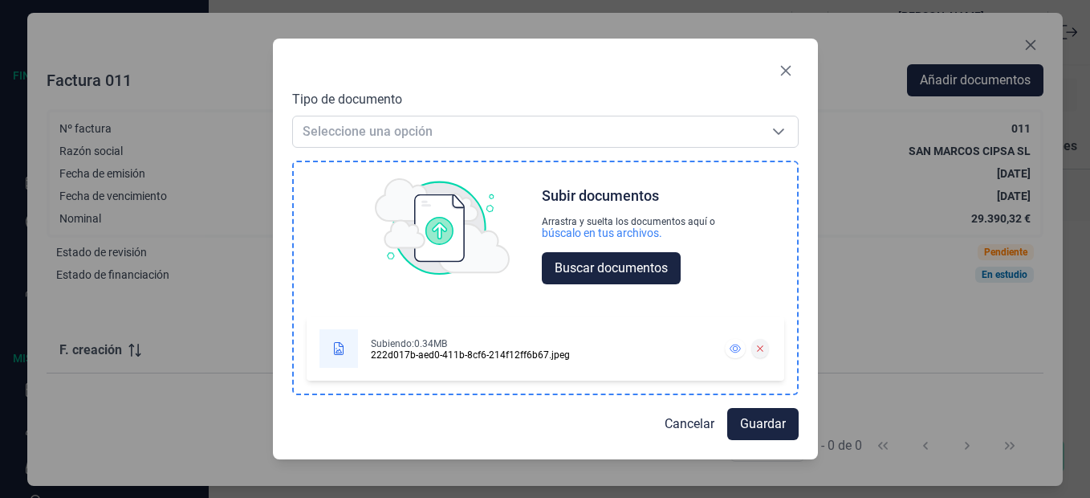
click at [760, 351] on icon at bounding box center [759, 348] width 7 height 10
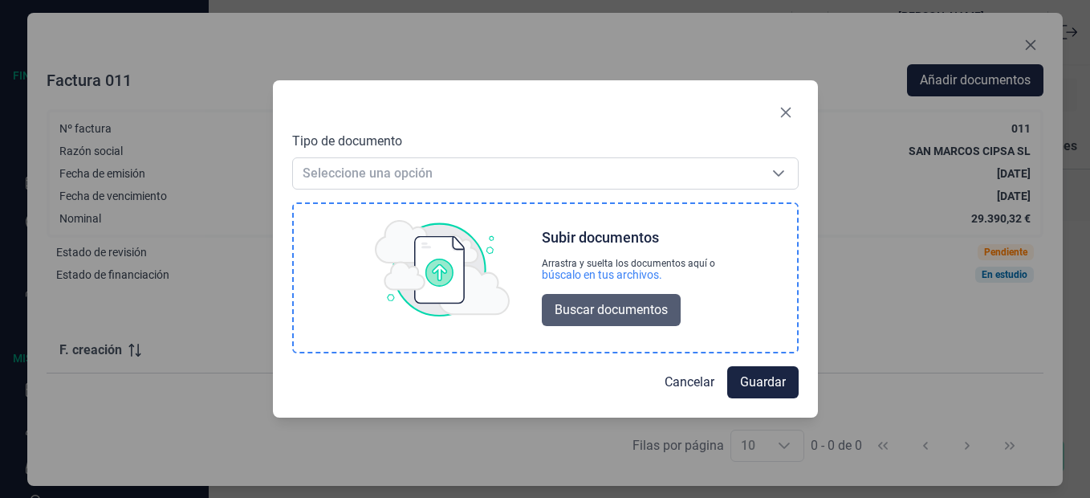
click at [594, 315] on span "Buscar documentos" at bounding box center [611, 309] width 113 height 19
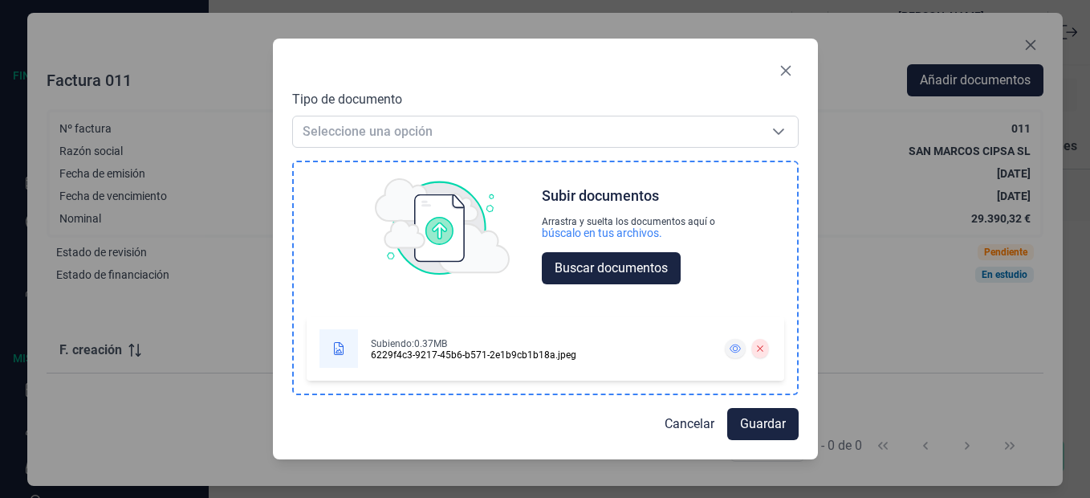
click at [736, 347] on icon at bounding box center [735, 348] width 11 height 10
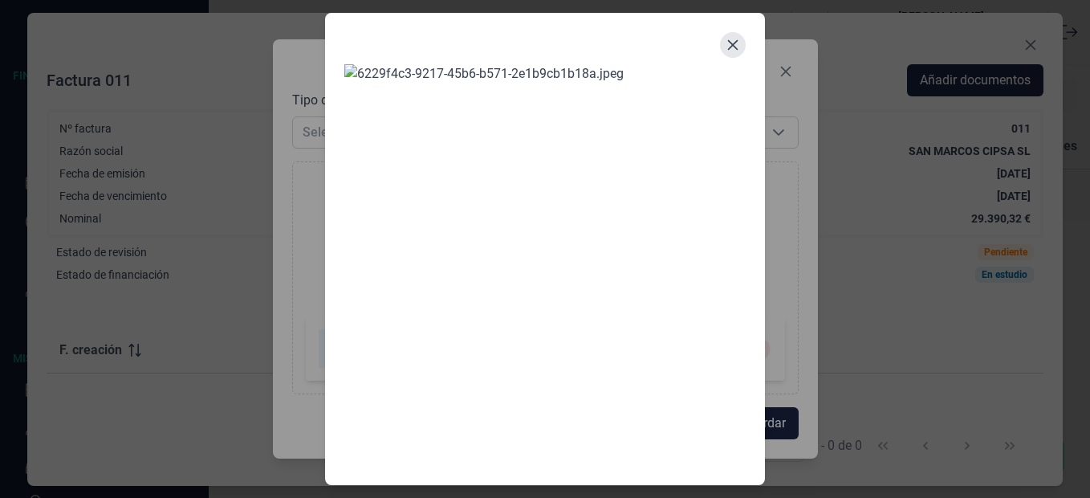
click at [741, 49] on button "Close" at bounding box center [733, 45] width 26 height 26
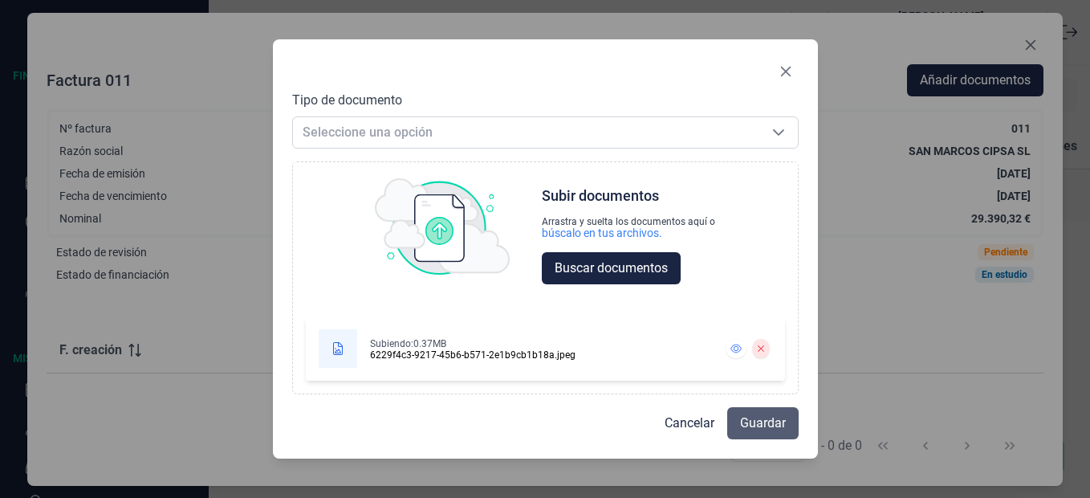
click at [775, 419] on span "Guardar" at bounding box center [763, 422] width 46 height 19
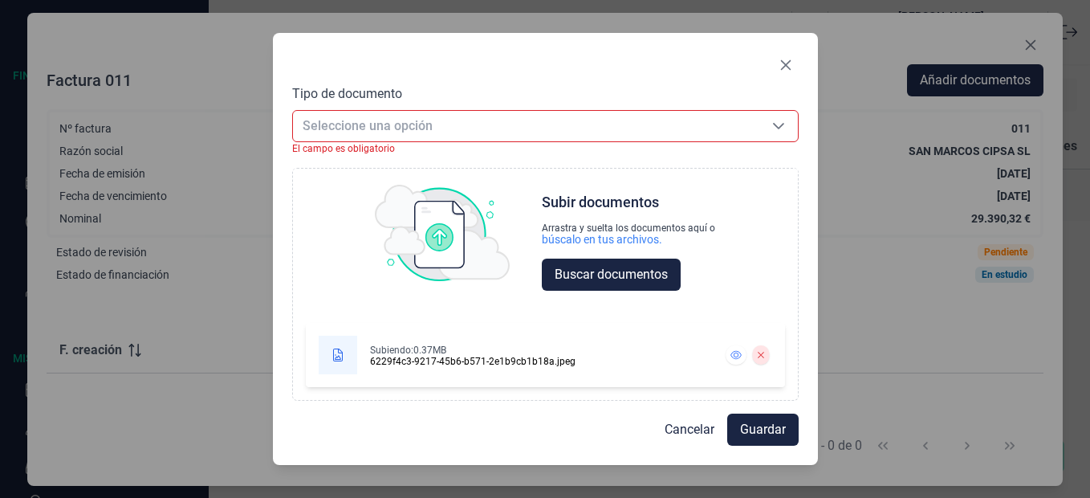
click at [575, 128] on span "Seleccione una opción" at bounding box center [526, 126] width 466 height 30
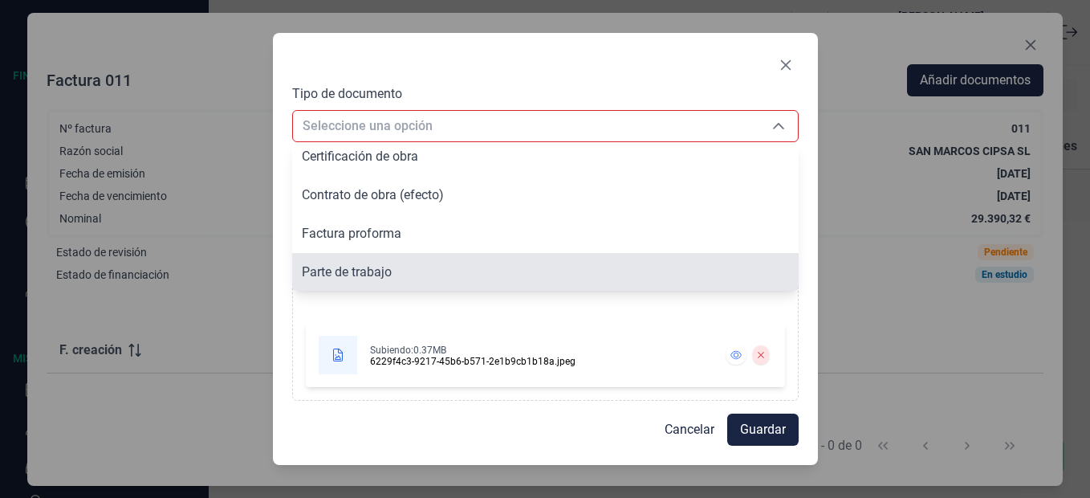
scroll to position [44, 0]
click at [697, 268] on li "Parte de trabajo" at bounding box center [545, 271] width 506 height 39
type input "Parte de trabajo"
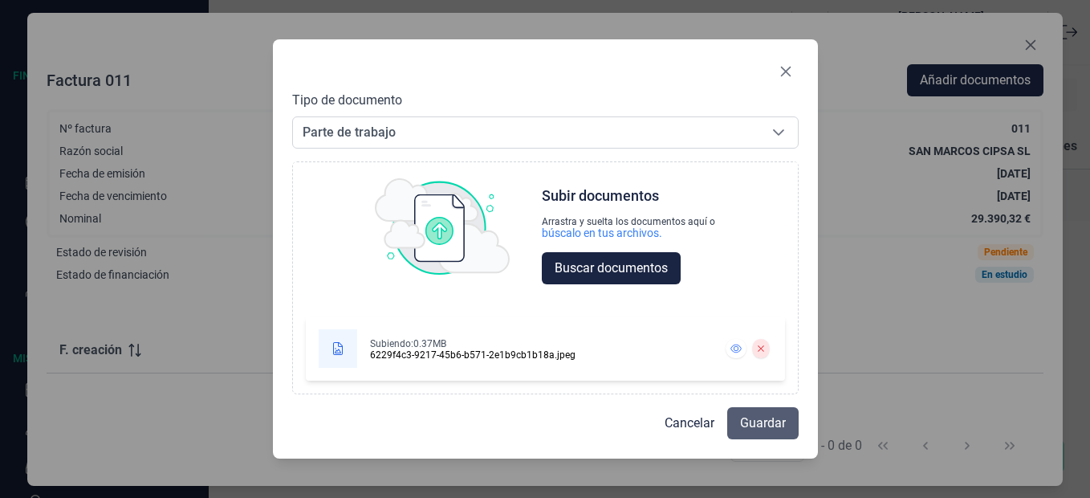
click at [793, 426] on button "Guardar" at bounding box center [762, 423] width 71 height 32
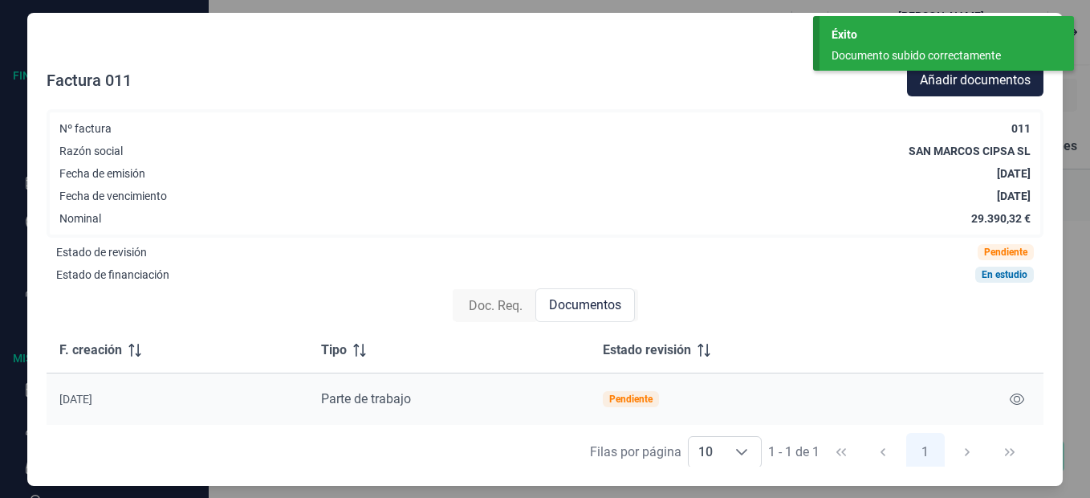
click at [511, 310] on span "Doc. Req." at bounding box center [496, 305] width 54 height 19
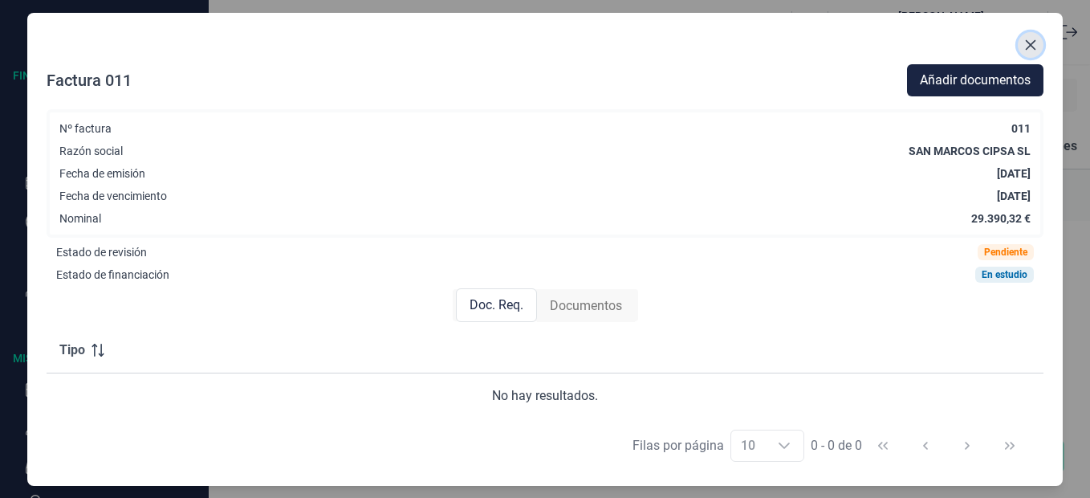
click at [1029, 44] on icon "Close" at bounding box center [1030, 45] width 13 height 13
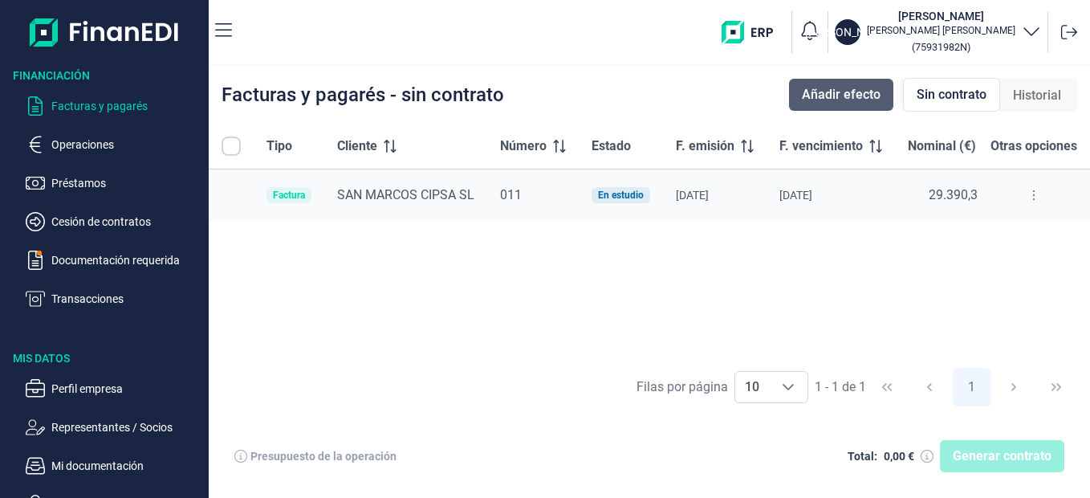
click at [807, 103] on span "Añadir efecto" at bounding box center [841, 94] width 79 height 19
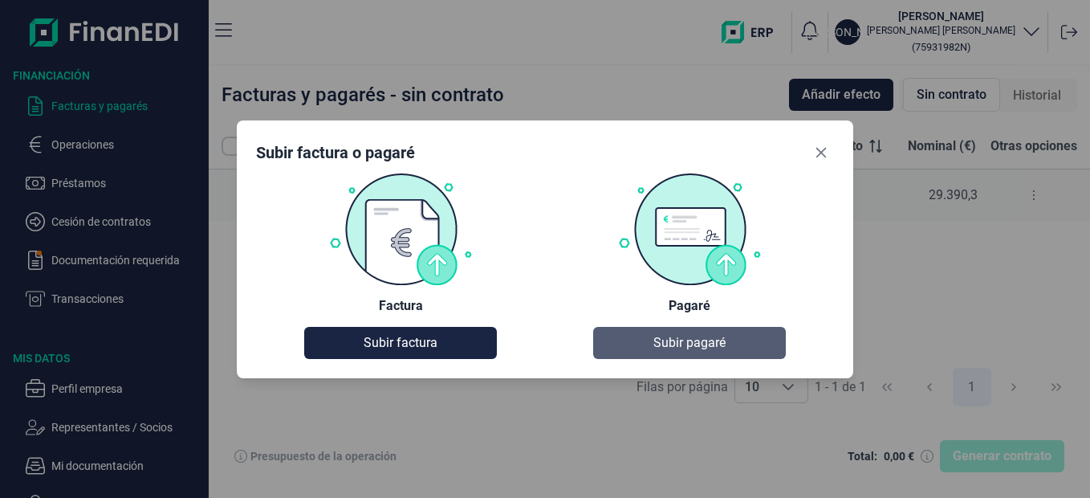
click at [695, 341] on span "Subir pagaré" at bounding box center [689, 342] width 72 height 19
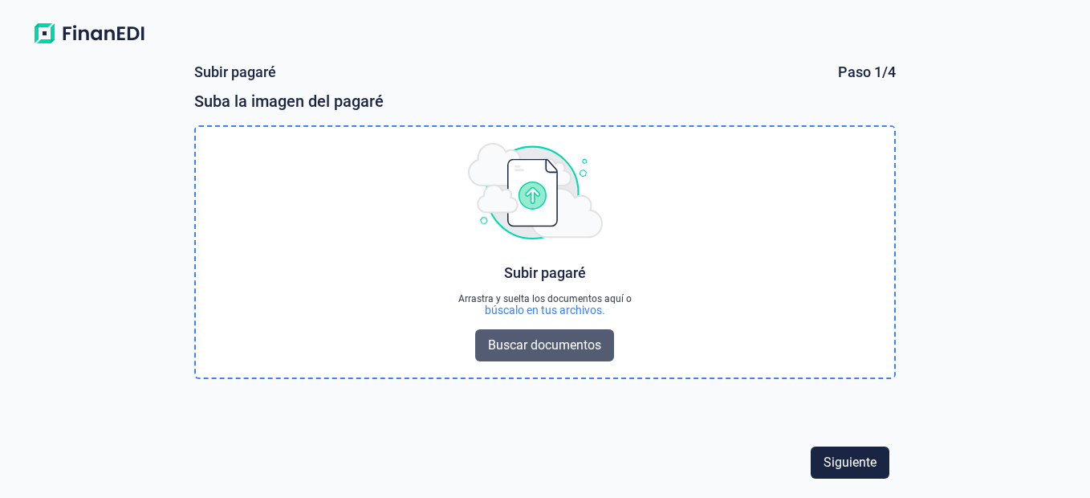
click at [566, 347] on span "Buscar documentos" at bounding box center [544, 344] width 113 height 19
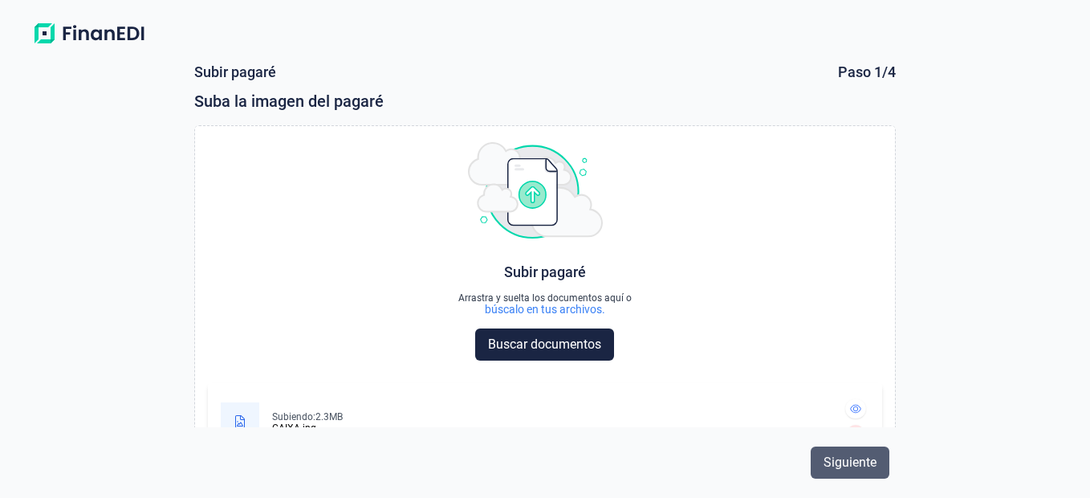
click at [841, 460] on span "Siguiente" at bounding box center [849, 462] width 53 height 19
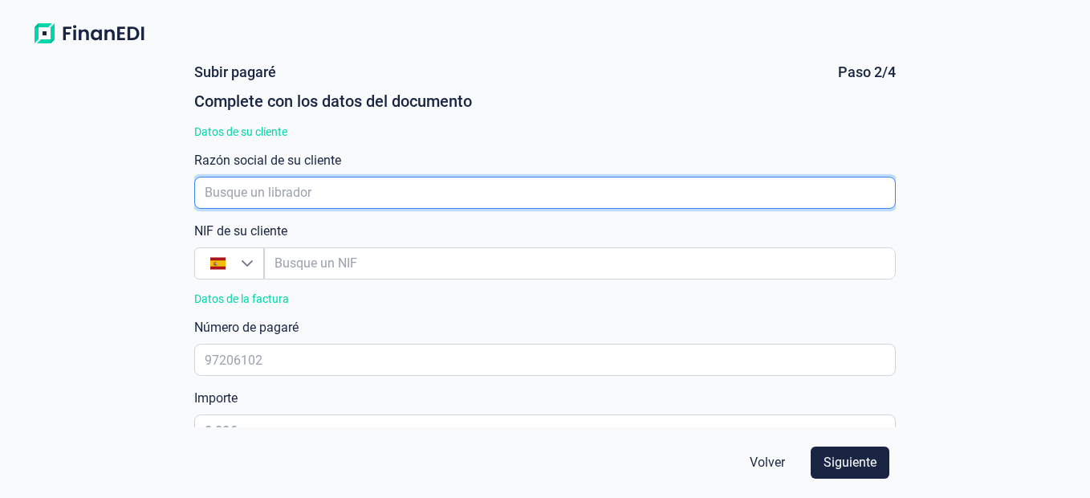
click at [528, 185] on input "empresaAutocomplete" at bounding box center [544, 193] width 701 height 32
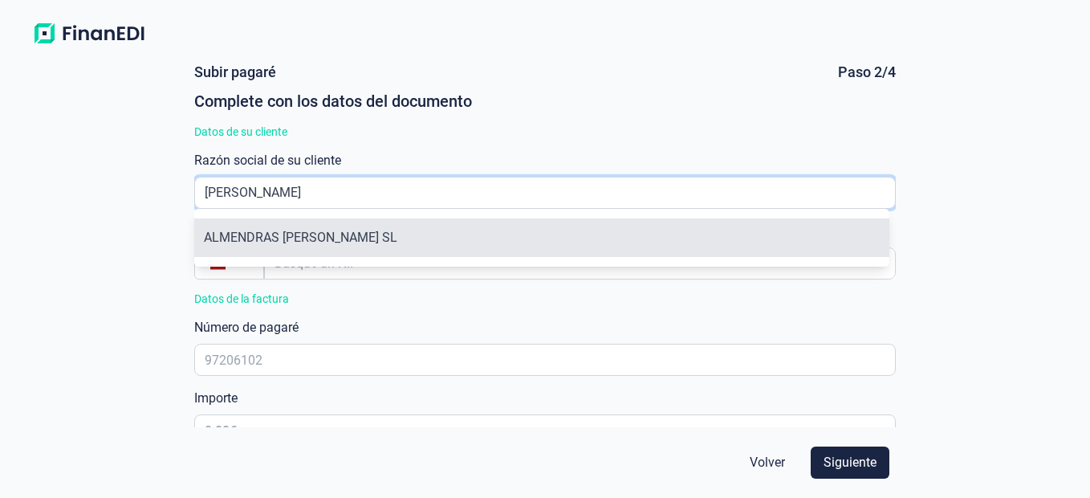
type input "[PERSON_NAME]"
click at [385, 234] on li "ALMENDRAS [PERSON_NAME] SL" at bounding box center [541, 237] width 694 height 39
type input "B72422835"
type input "ALMENDRAS [PERSON_NAME] SL"
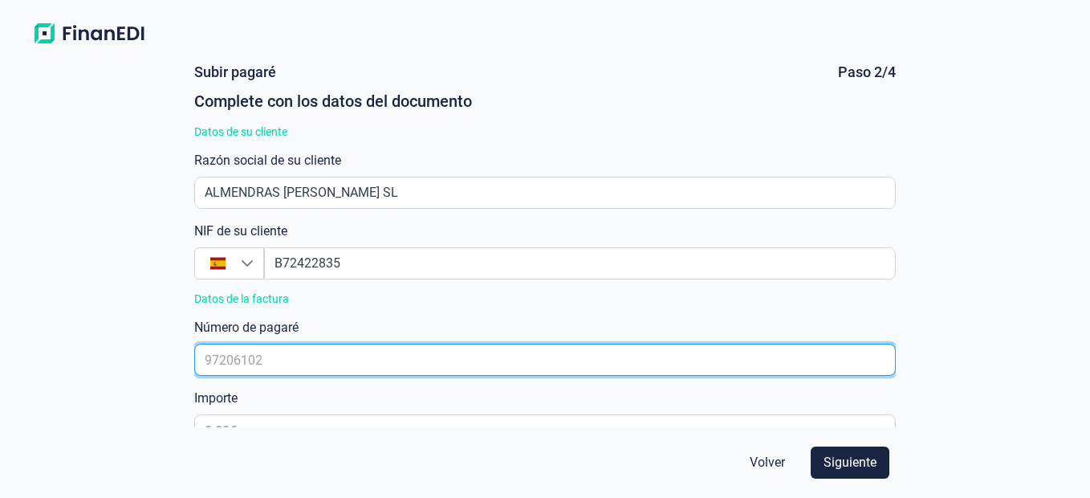
click at [329, 369] on input "text" at bounding box center [544, 359] width 701 height 32
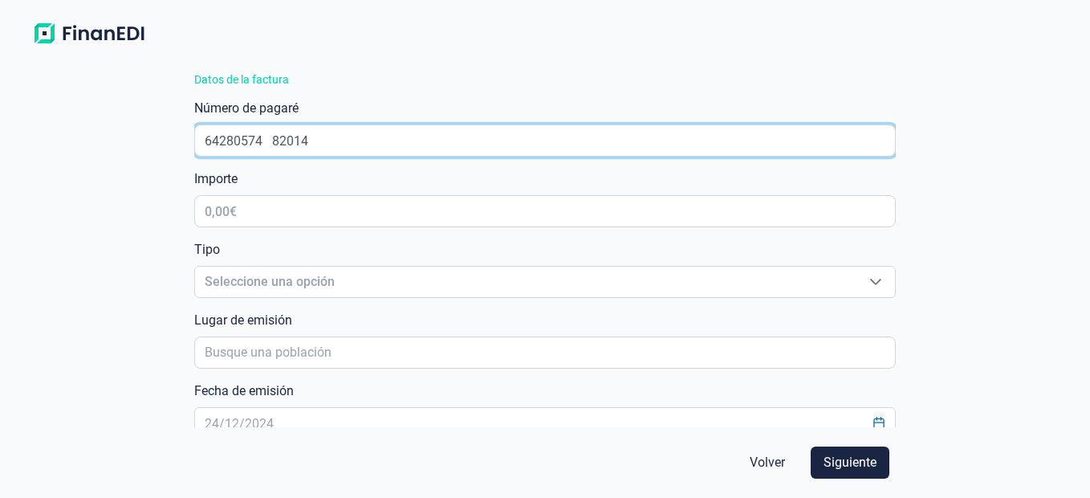
scroll to position [222, 0]
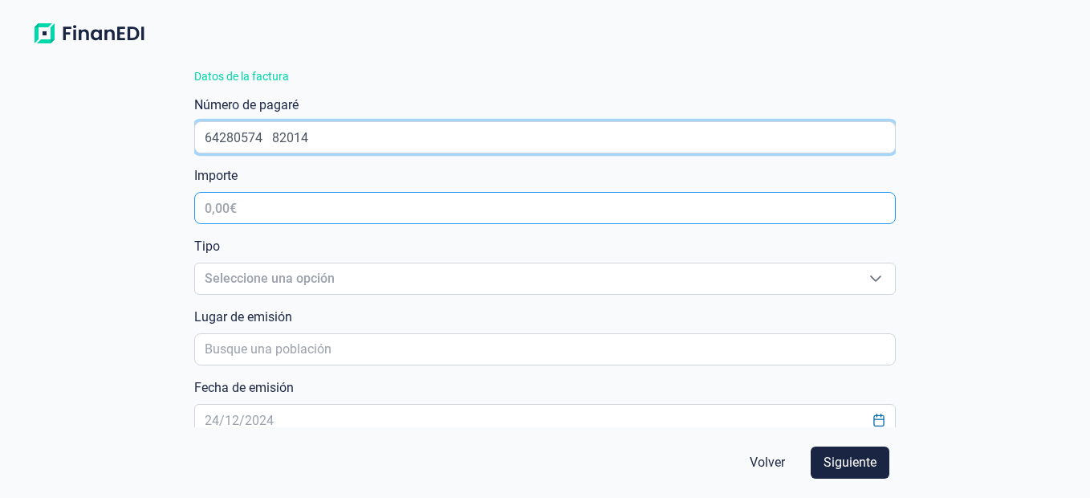
type input "64280574 82014"
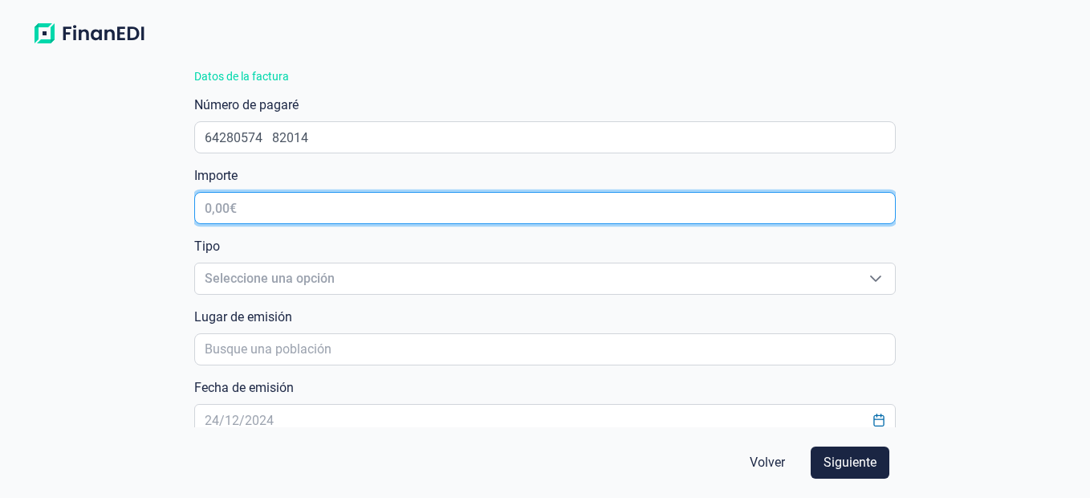
click at [676, 204] on input "text" at bounding box center [544, 208] width 701 height 32
type input "2.737,14 €"
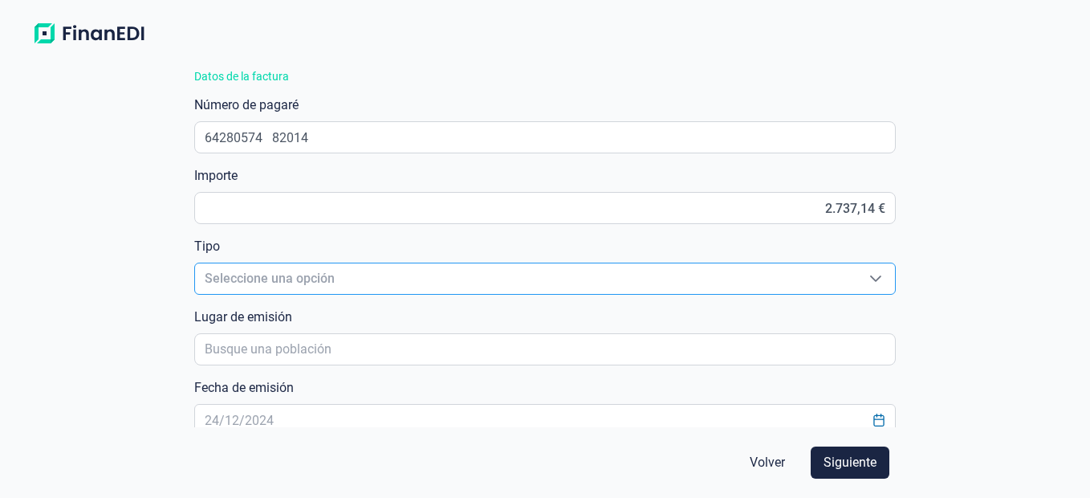
click at [575, 277] on span "Seleccione una opción" at bounding box center [525, 278] width 660 height 30
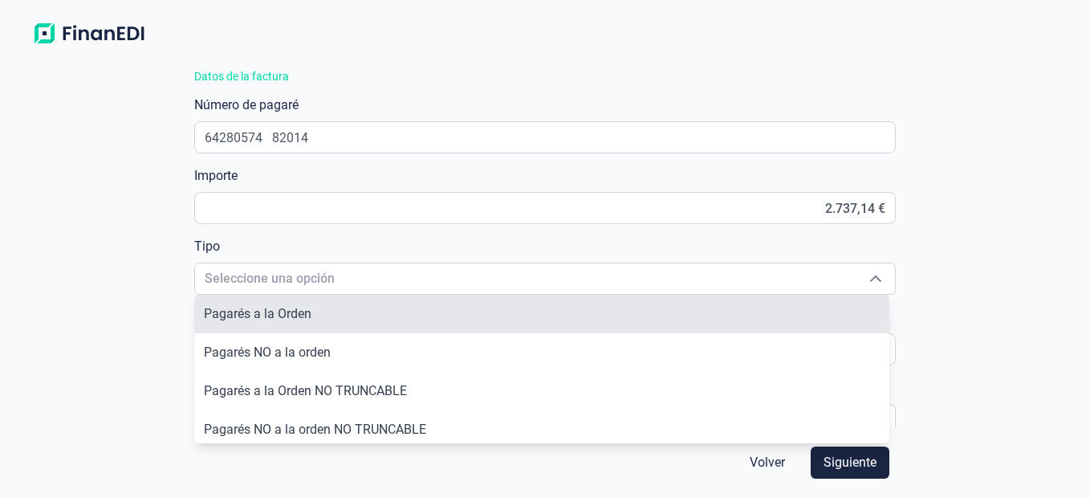
click at [514, 324] on li "Pagarés a la Orden" at bounding box center [541, 314] width 694 height 39
type input "Pagarés a la Orden"
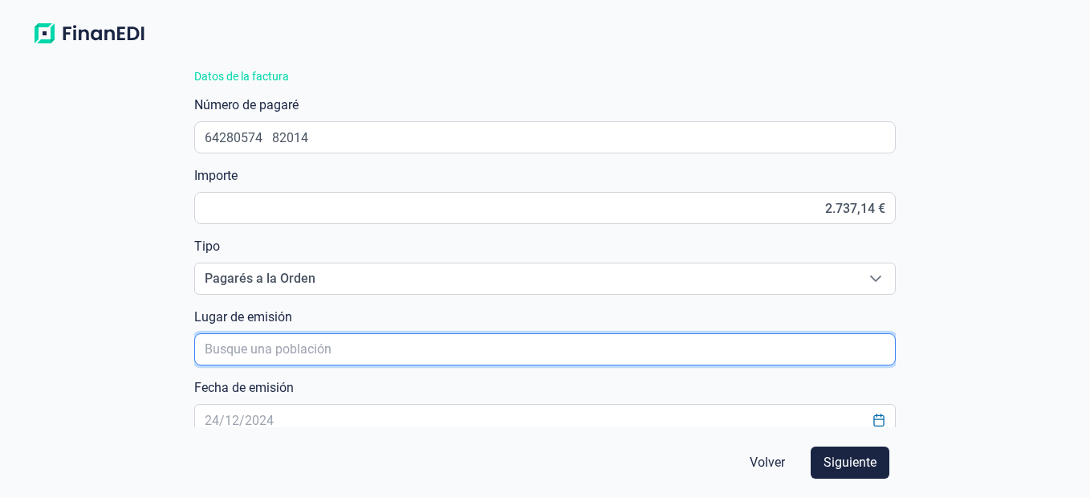
click at [492, 359] on input "poblacionAutocomplete" at bounding box center [544, 349] width 701 height 32
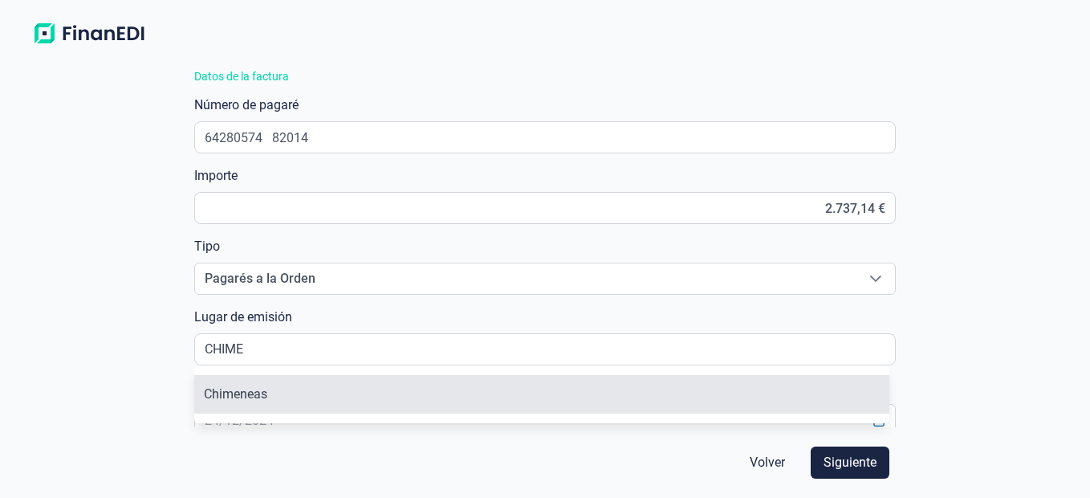
click at [482, 384] on li "Chimeneas" at bounding box center [541, 394] width 694 height 39
type input "Chimeneas"
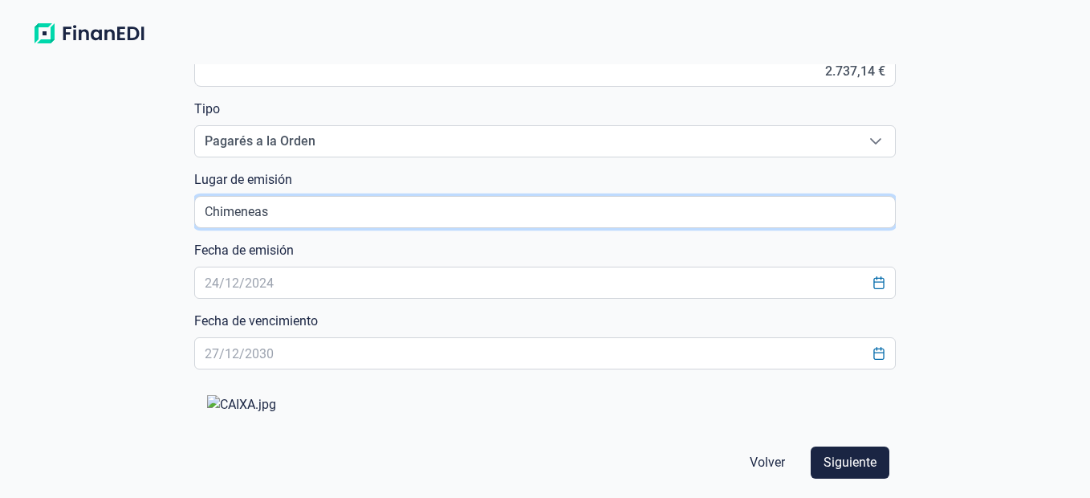
scroll to position [473, 0]
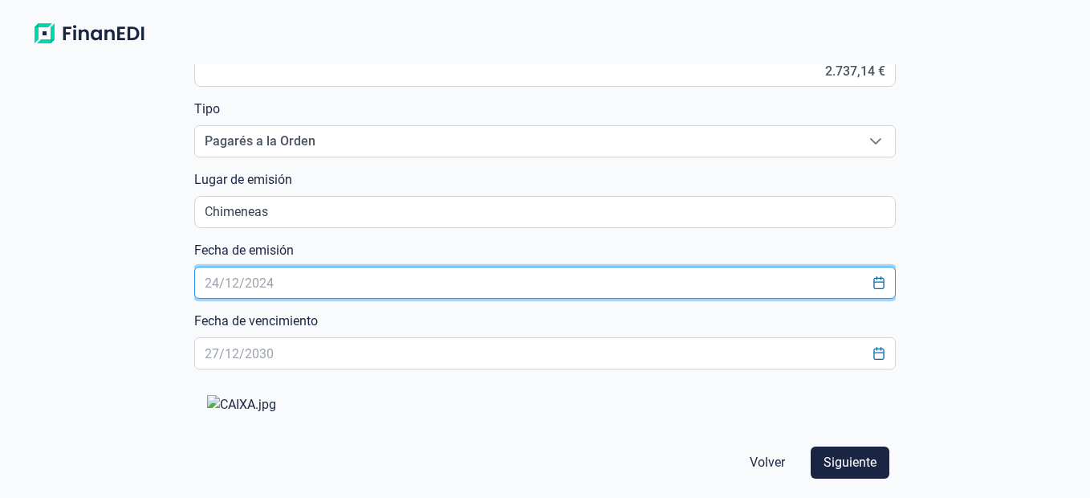
click at [726, 266] on input "text" at bounding box center [544, 282] width 701 height 32
type input "[DATE]"
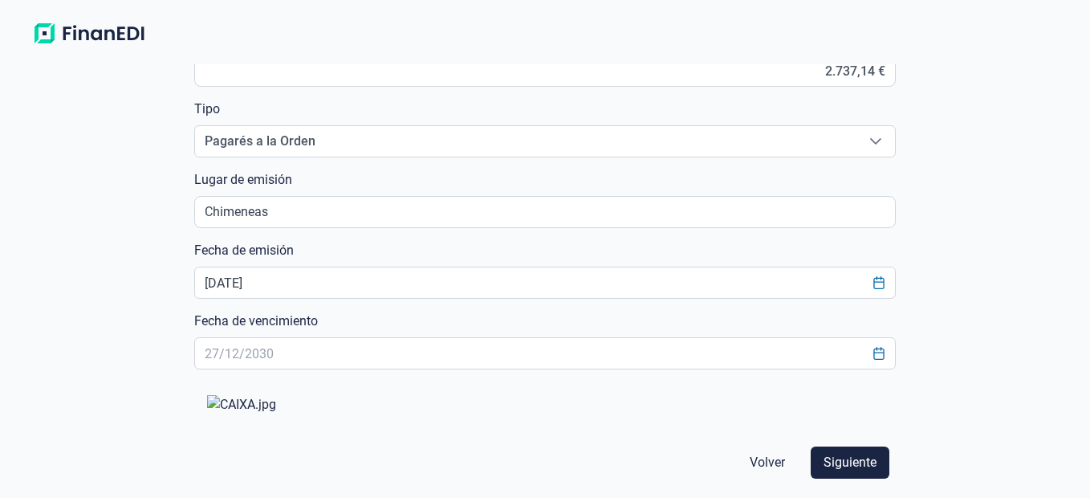
click at [652, 241] on div "Fecha de emisión [DATE]" at bounding box center [544, 270] width 701 height 58
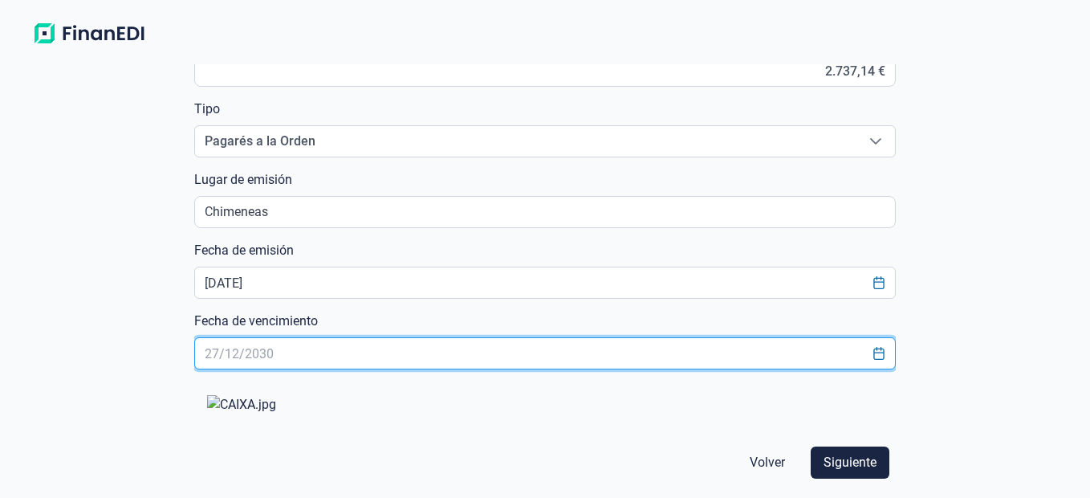
click at [392, 337] on input "text" at bounding box center [544, 353] width 701 height 32
type input "[DATE]"
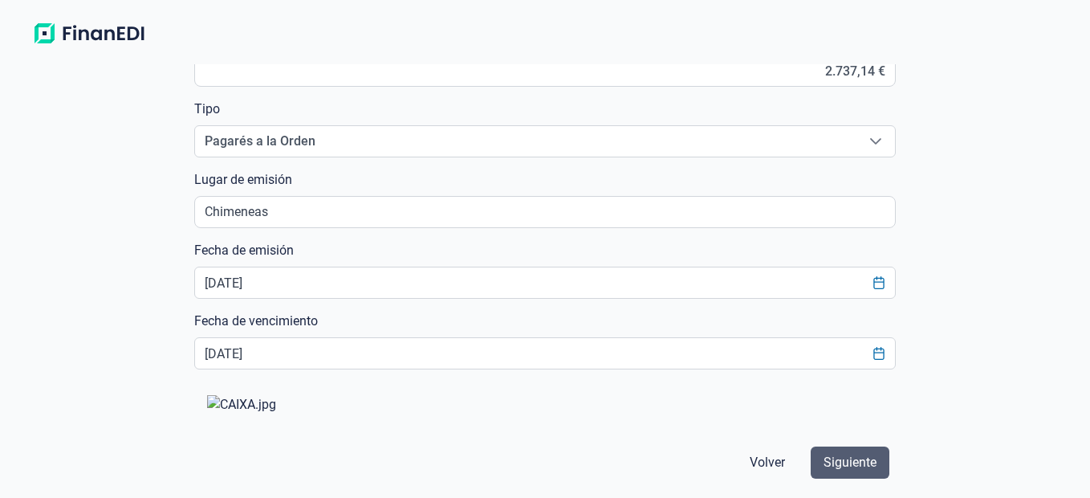
click at [851, 461] on span "Siguiente" at bounding box center [849, 462] width 53 height 19
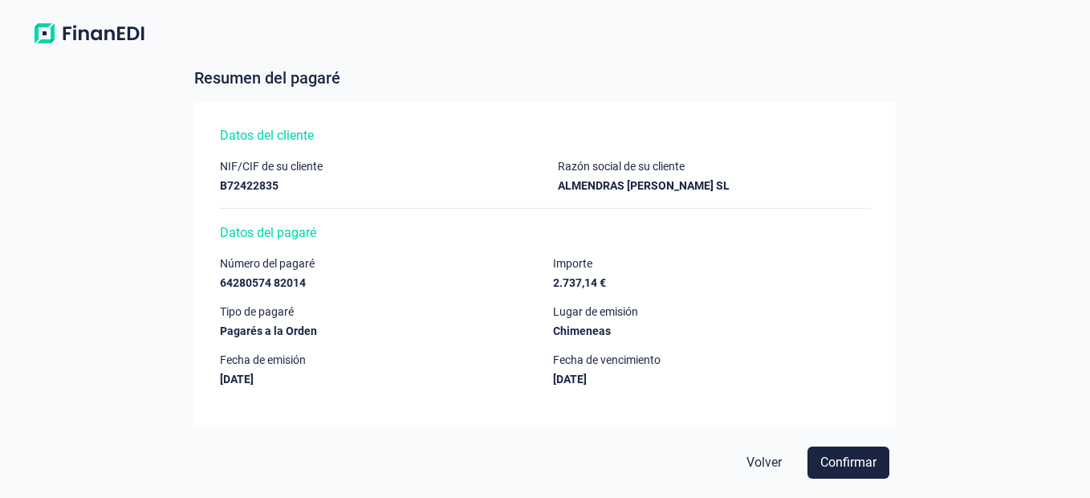
scroll to position [23, 0]
click at [857, 453] on span "Confirmar" at bounding box center [848, 462] width 56 height 19
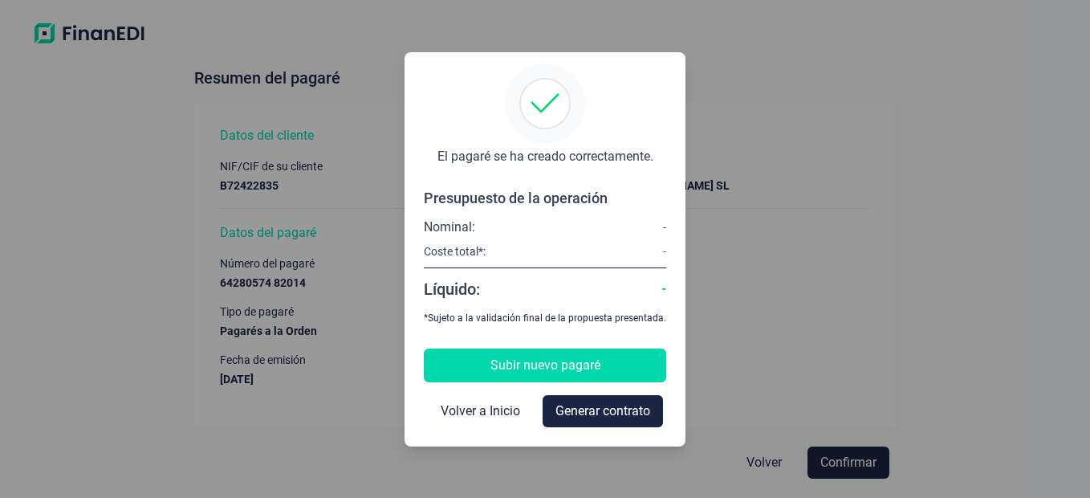
click at [551, 374] on span "Subir nuevo pagaré" at bounding box center [545, 365] width 110 height 19
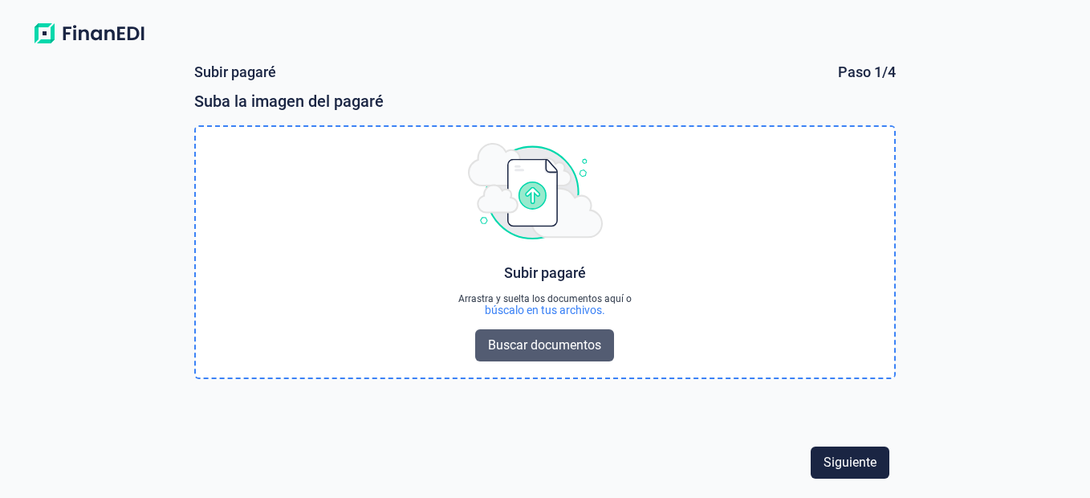
click at [553, 339] on span "Buscar documentos" at bounding box center [544, 344] width 113 height 19
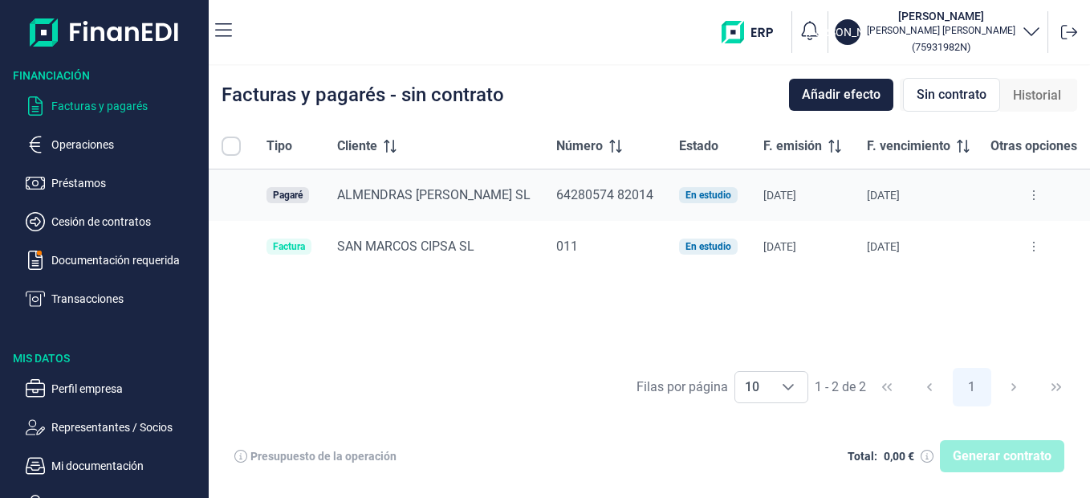
click at [1032, 191] on icon at bounding box center [1033, 195] width 3 height 13
click at [997, 235] on span "Ver detalle del pagaré" at bounding box center [957, 235] width 107 height 16
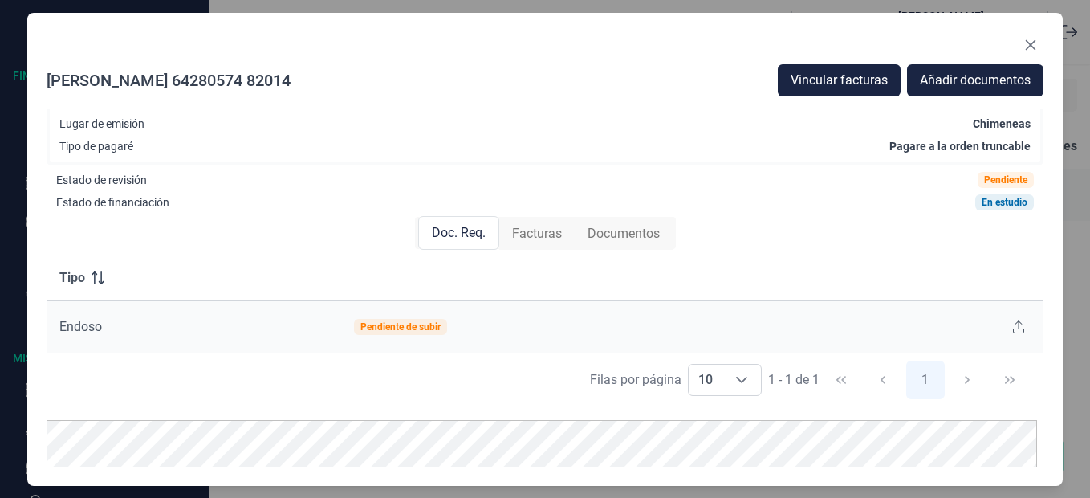
scroll to position [141, 0]
click at [401, 327] on div "Pendiente de subir" at bounding box center [400, 325] width 80 height 10
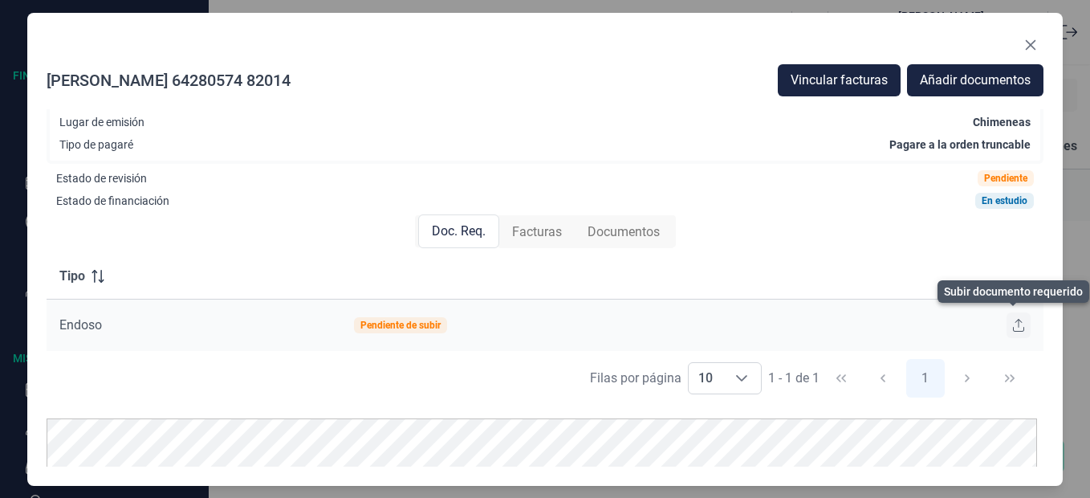
click at [1013, 319] on icon at bounding box center [1018, 325] width 11 height 13
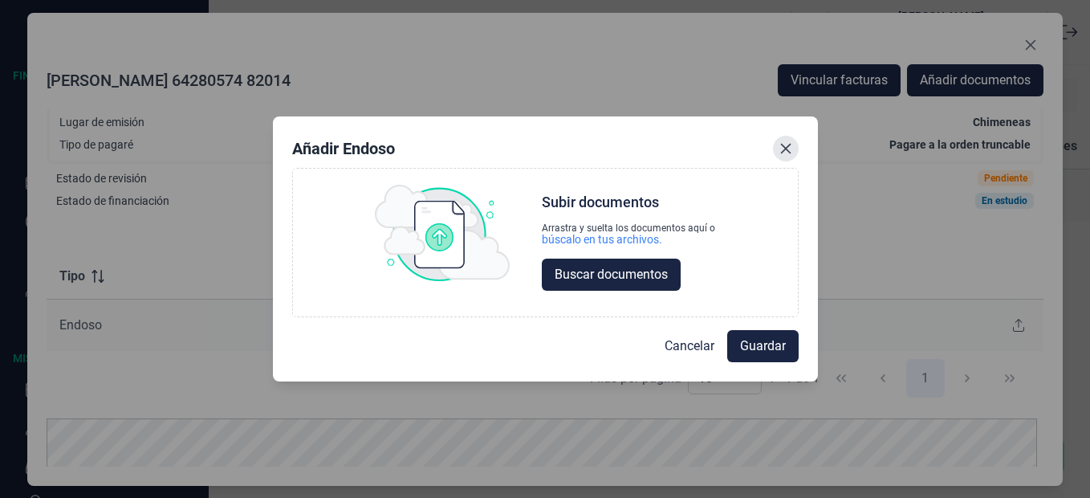
click at [777, 156] on button "Close" at bounding box center [786, 149] width 26 height 26
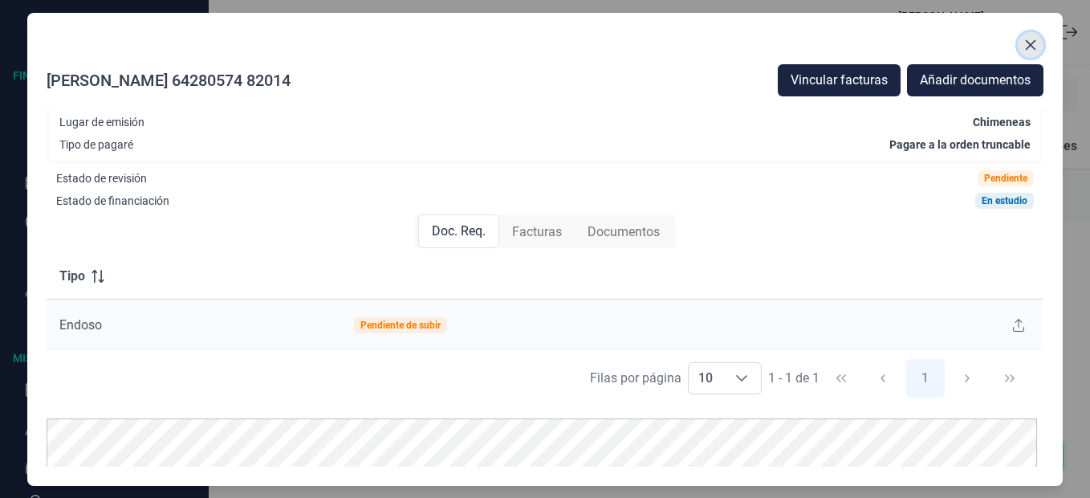
click at [1026, 39] on icon "Close" at bounding box center [1030, 45] width 13 height 13
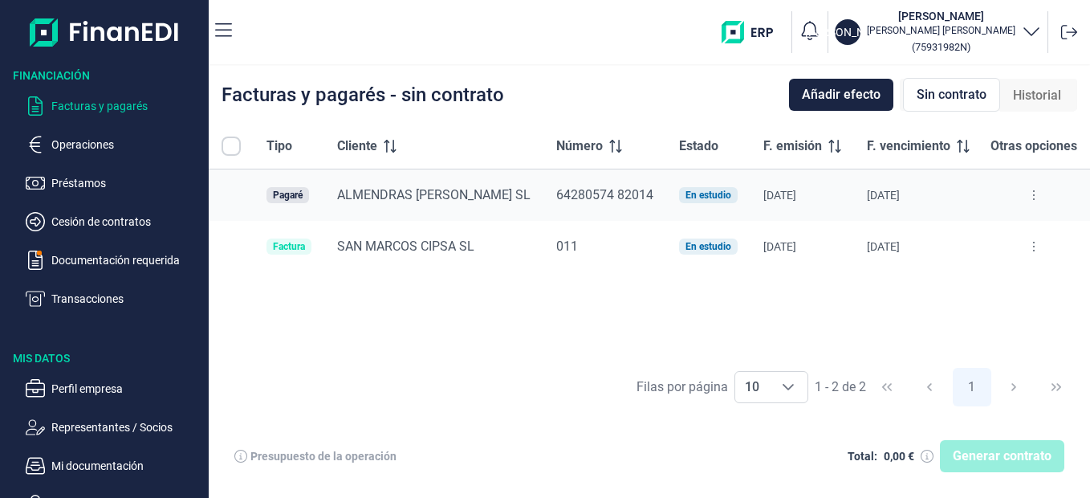
click at [843, 241] on td "[DATE]" at bounding box center [802, 246] width 104 height 51
click at [624, 277] on div "Tipo Cliente Número Estado F. emisión F. vencimiento Nominal (€) Otras opciones…" at bounding box center [649, 241] width 881 height 235
click at [627, 256] on td "011" at bounding box center [604, 246] width 123 height 51
click at [444, 244] on span "SAN MARCOS CIPSA SL" at bounding box center [405, 245] width 137 height 15
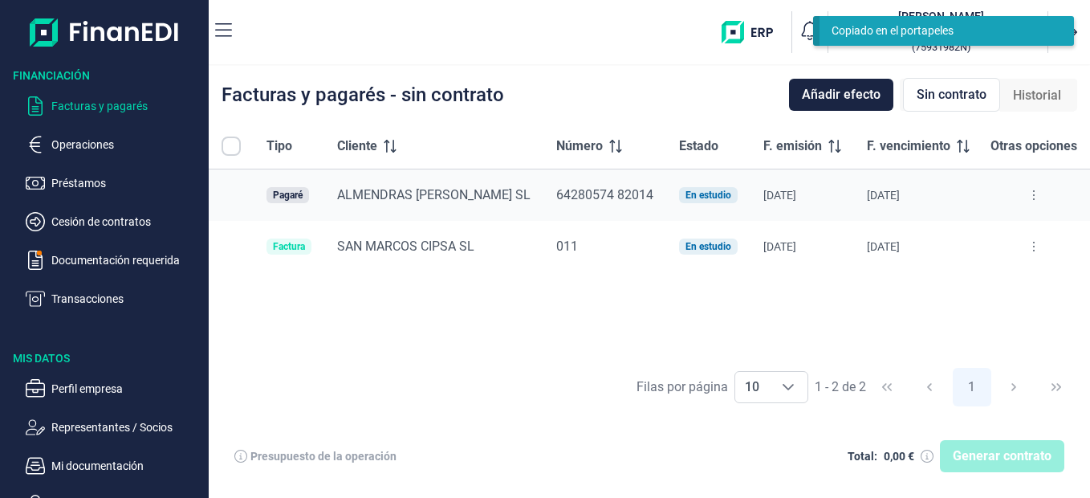
click at [563, 275] on div "Tipo Cliente Número Estado F. emisión F. vencimiento Nominal (€) Otras opciones…" at bounding box center [649, 241] width 881 height 235
click at [85, 142] on p "Operaciones" at bounding box center [126, 144] width 151 height 19
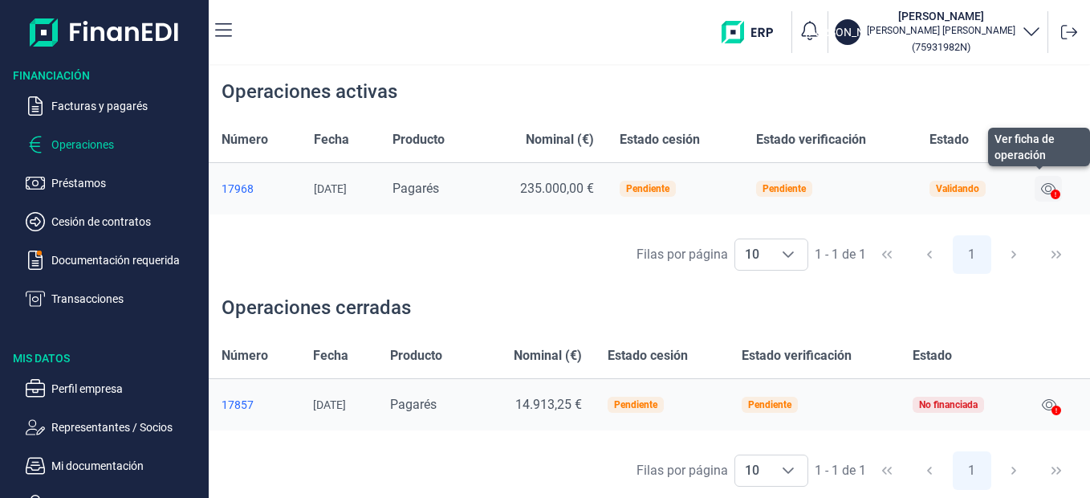
click at [1050, 193] on icon at bounding box center [1048, 188] width 14 height 13
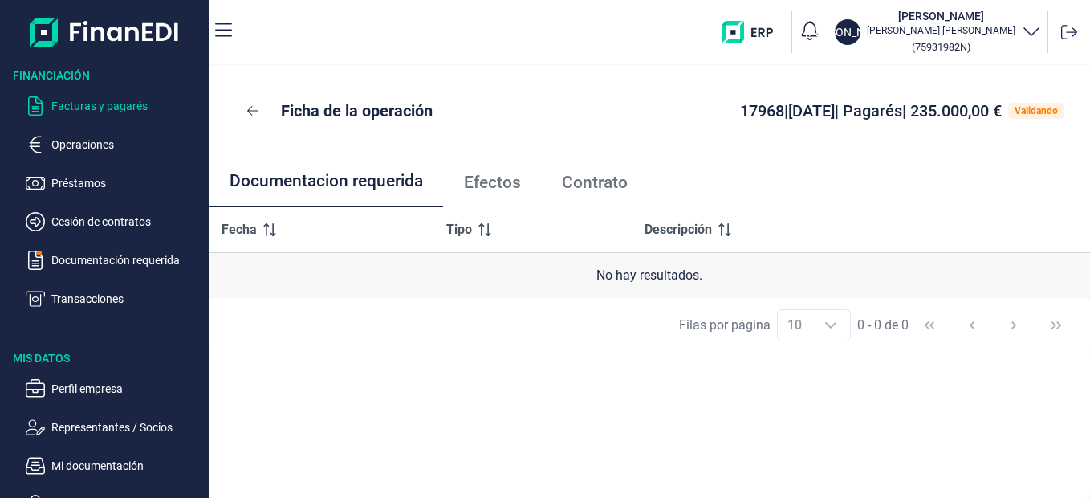
click at [96, 108] on p "Facturas y pagarés" at bounding box center [126, 105] width 151 height 19
